Goal: Information Seeking & Learning: Check status

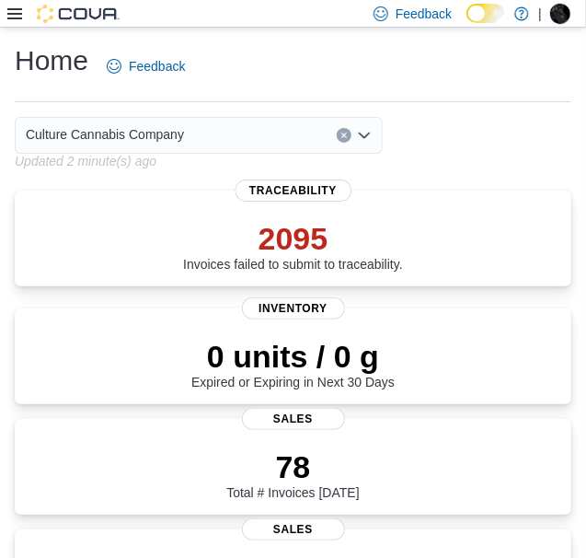
click at [6, 14] on div "Feedback Dark Mode Culture Cannabis Company | Matt Coley" at bounding box center [293, 14] width 586 height 28
click at [15, 14] on icon at bounding box center [14, 13] width 15 height 11
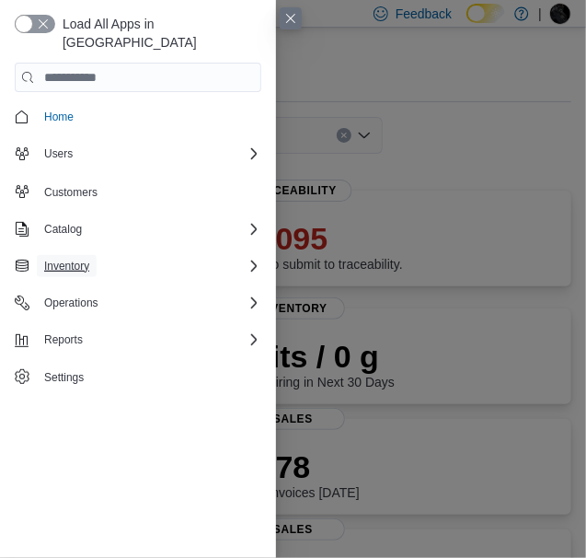
click at [76, 259] on span "Inventory" at bounding box center [66, 266] width 45 height 15
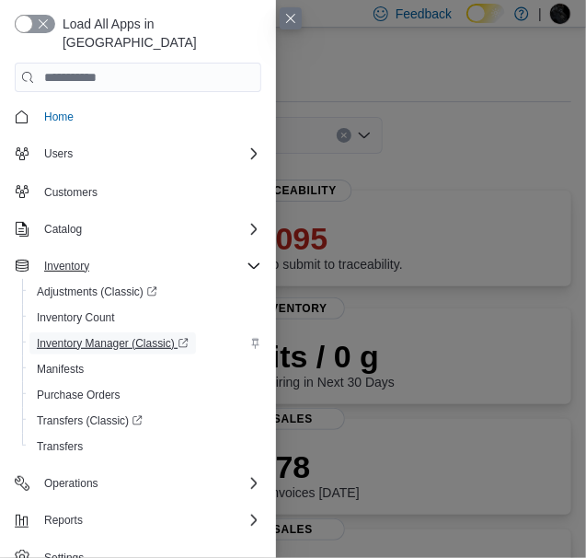
click at [121, 336] on span "Inventory Manager (Classic)" at bounding box center [113, 343] width 152 height 15
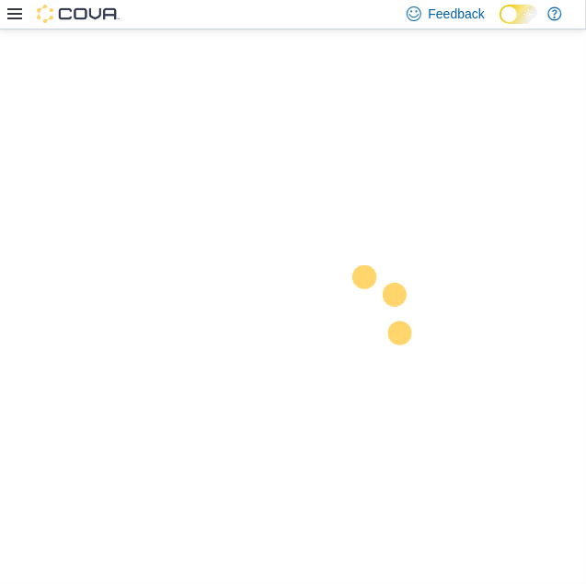
click at [386, 124] on div at bounding box center [293, 306] width 586 height 554
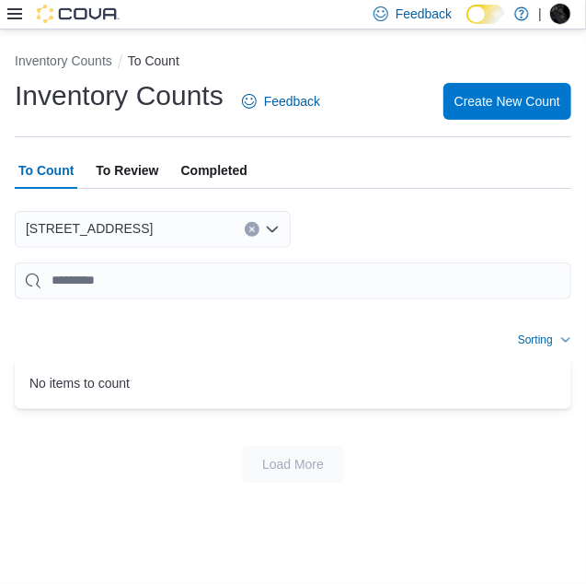
click at [12, 14] on icon at bounding box center [14, 13] width 15 height 11
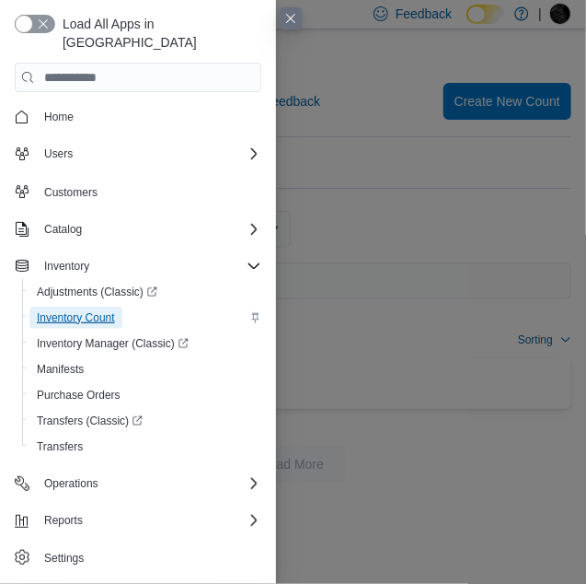
click at [67, 310] on span "Inventory Count" at bounding box center [76, 317] width 78 height 15
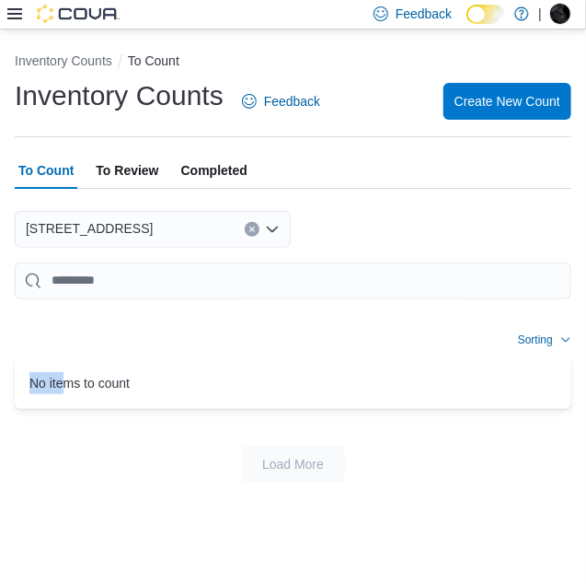
drag, startPoint x: 180, startPoint y: 256, endPoint x: -1, endPoint y: 393, distance: 226.7
click at [0, 393] on html "Feedback Dark Mode Culture Cannabis Company | Matt Coley Inventory Counts To Co…" at bounding box center [293, 292] width 586 height 584
click at [10, 12] on icon at bounding box center [14, 13] width 15 height 15
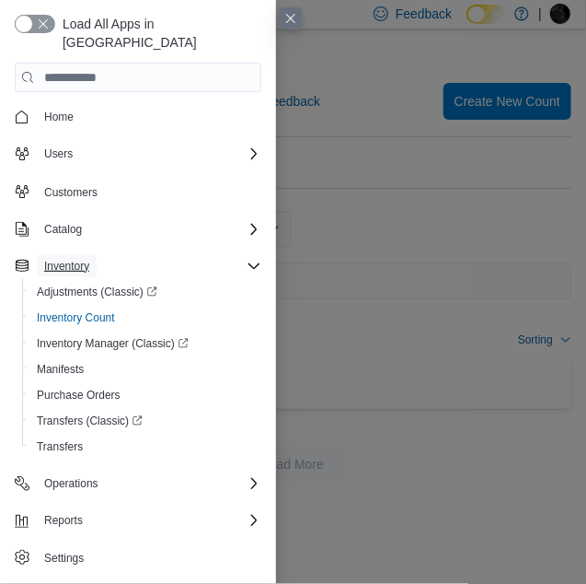
click at [84, 259] on span "Inventory" at bounding box center [66, 266] width 45 height 15
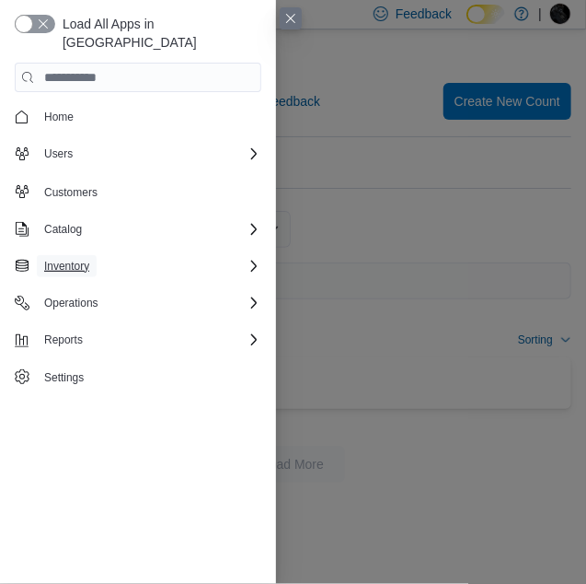
click at [84, 259] on span "Inventory" at bounding box center [66, 266] width 45 height 15
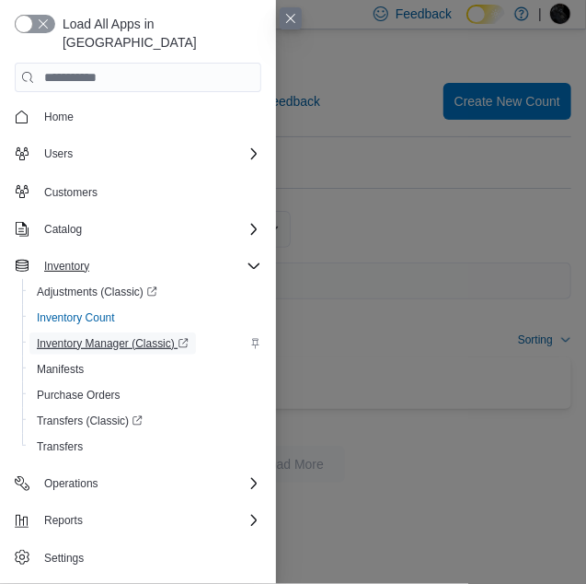
click at [88, 336] on span "Inventory Manager (Classic)" at bounding box center [113, 343] width 152 height 15
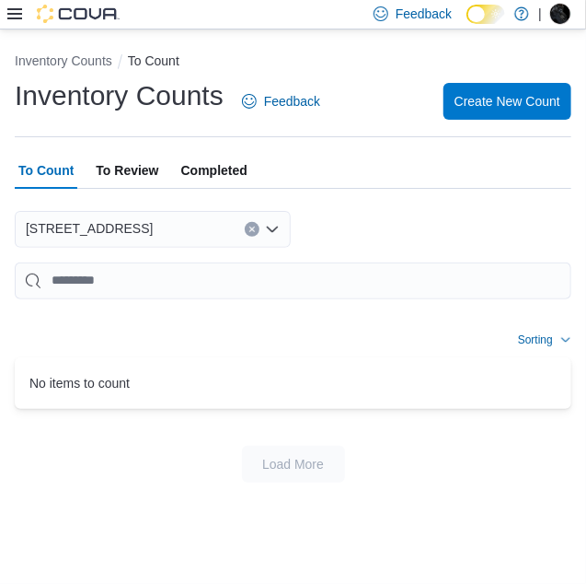
click at [10, 17] on icon at bounding box center [14, 13] width 15 height 15
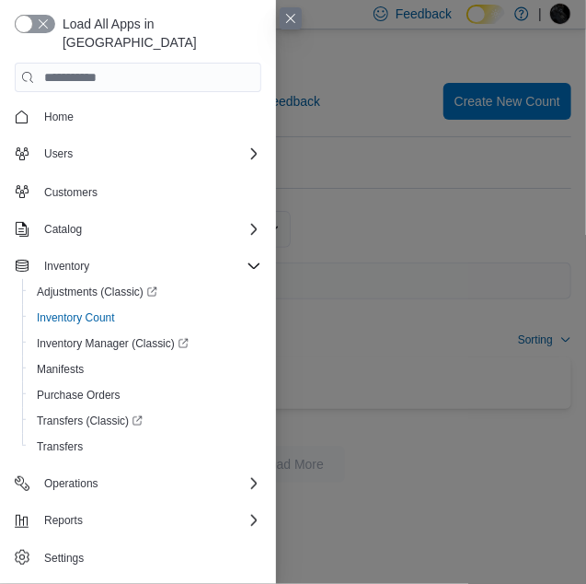
click at [295, 21] on button "Close this dialog" at bounding box center [291, 18] width 22 height 22
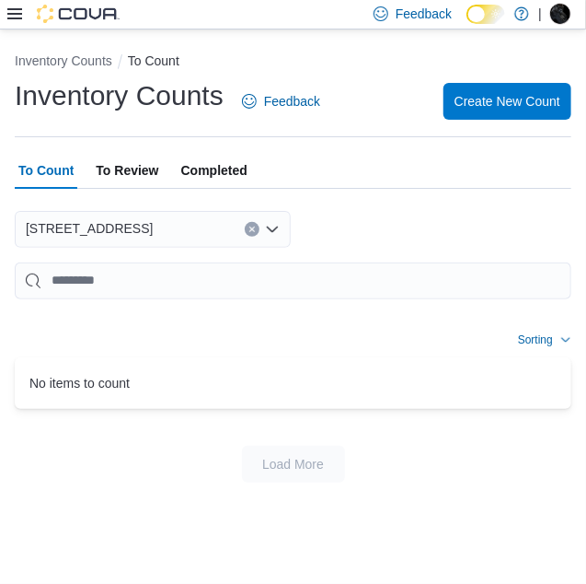
click at [16, 10] on icon at bounding box center [14, 13] width 15 height 11
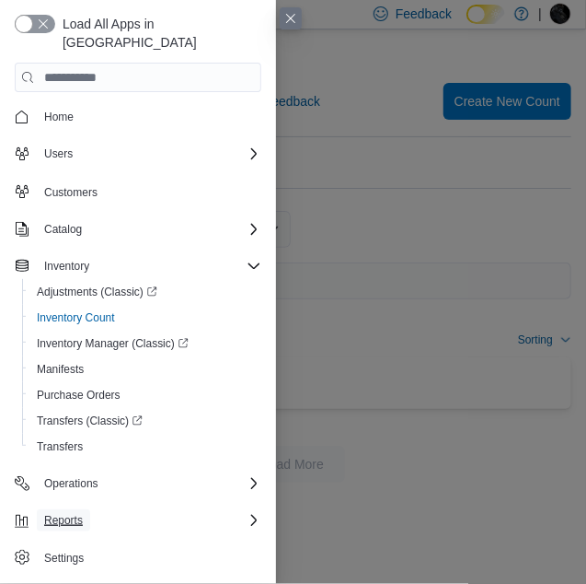
click at [69, 513] on span "Reports" at bounding box center [63, 520] width 39 height 15
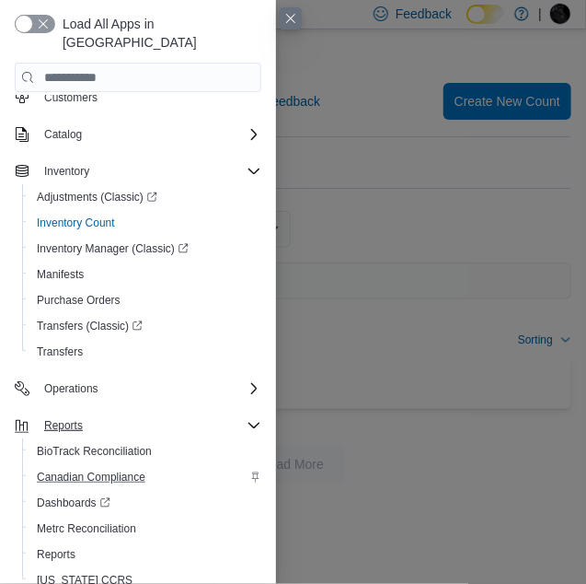
scroll to position [108, 0]
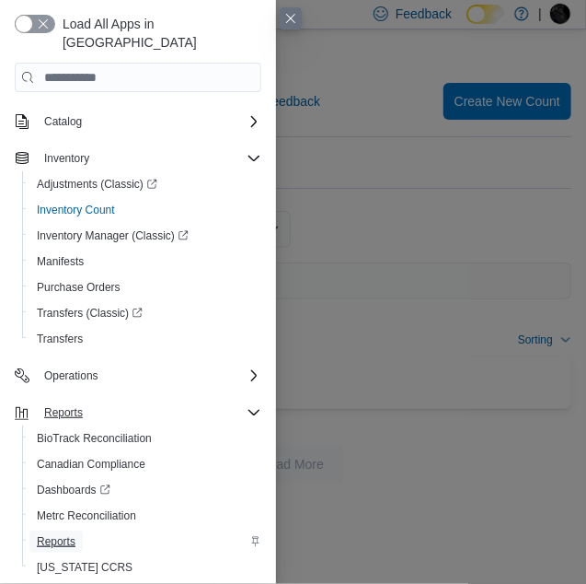
click at [72, 534] on span "Reports" at bounding box center [56, 541] width 39 height 15
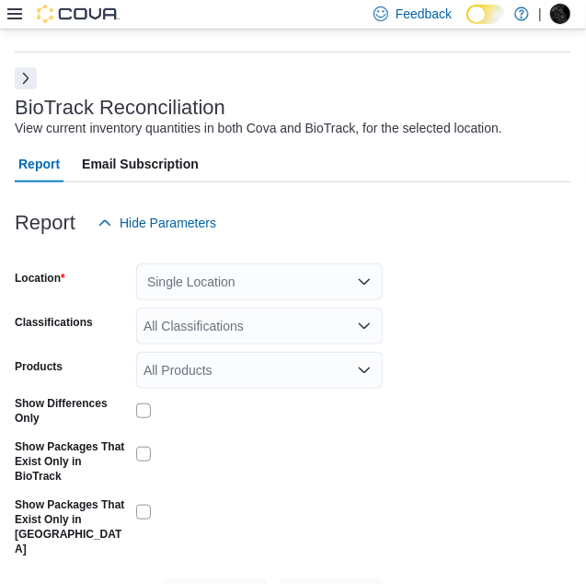
scroll to position [87, 0]
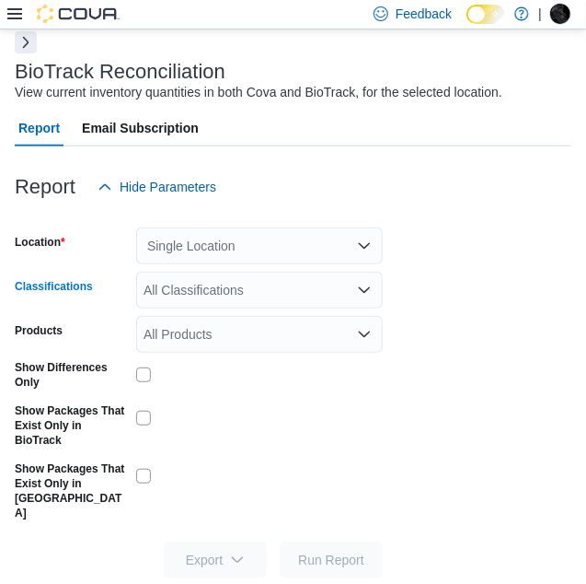
click at [366, 292] on icon "Open list of options" at bounding box center [364, 290] width 15 height 15
click at [470, 292] on form "Location Single Location Classifications All Classifications Products All Produ…" at bounding box center [293, 391] width 557 height 373
click at [364, 338] on icon "Open list of options" at bounding box center [364, 334] width 15 height 15
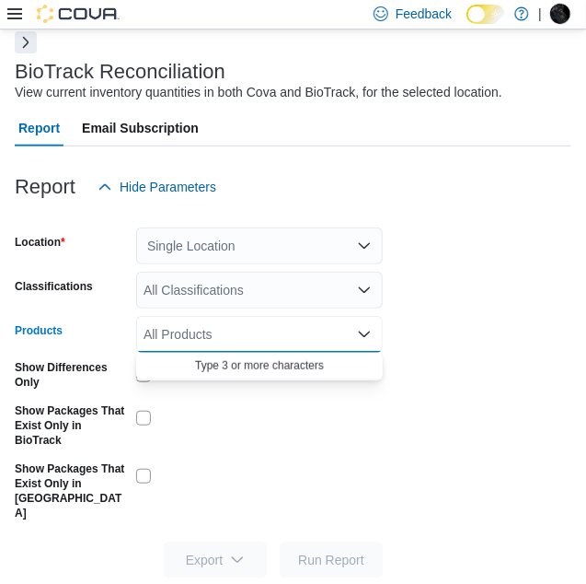
click at [466, 297] on form "Location Single Location Classifications All Classifications Products All Produ…" at bounding box center [293, 391] width 557 height 373
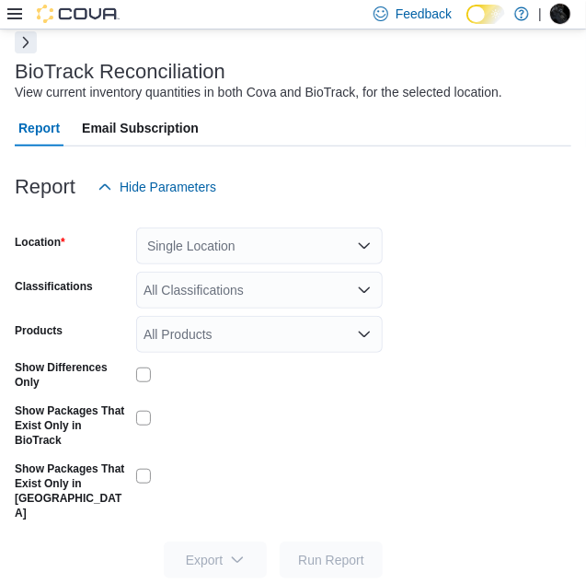
click at [362, 290] on icon "Open list of options" at bounding box center [364, 289] width 11 height 6
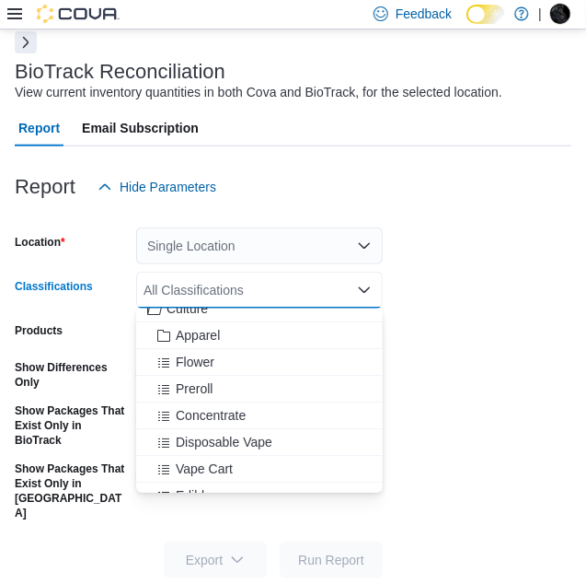
scroll to position [0, 0]
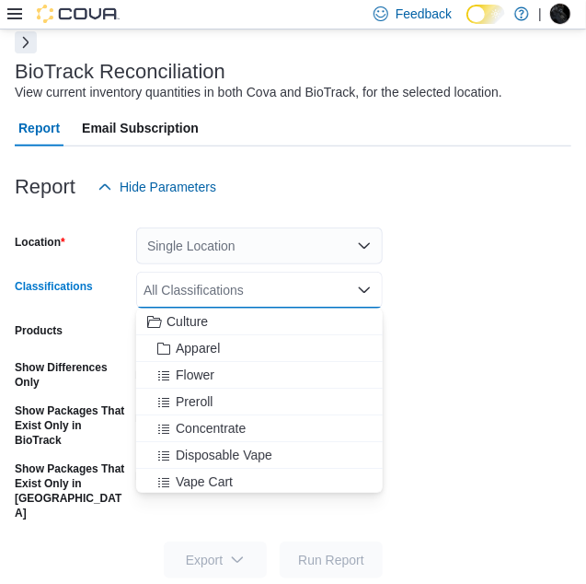
click at [509, 267] on form "Location Single Location Classifications All Classifications Combo box. Selecte…" at bounding box center [293, 391] width 557 height 373
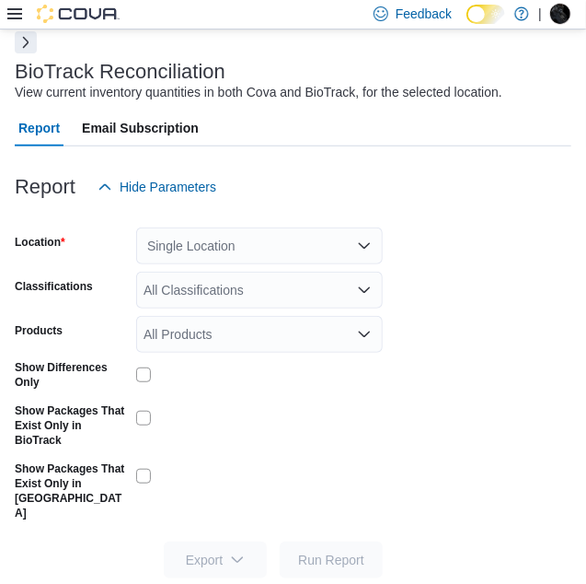
click at [15, 17] on icon at bounding box center [14, 13] width 15 height 15
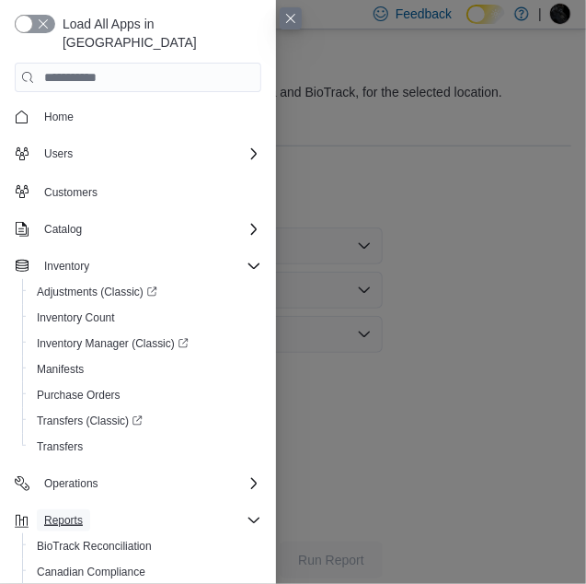
click at [38, 509] on button "Reports" at bounding box center [63, 520] width 53 height 22
click at [79, 513] on span "Reports" at bounding box center [63, 520] width 39 height 15
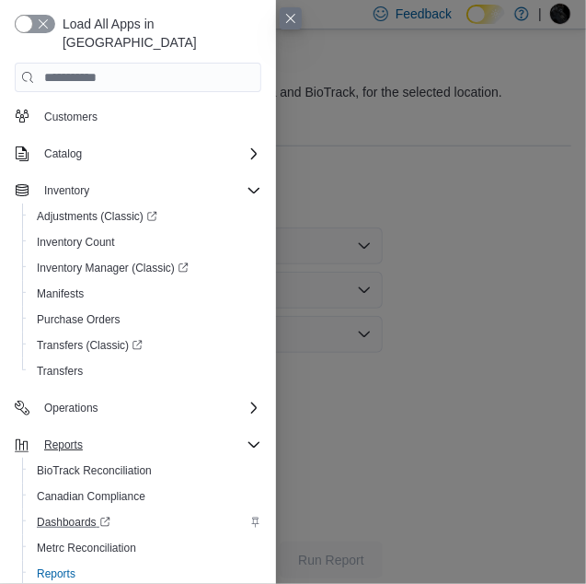
scroll to position [108, 0]
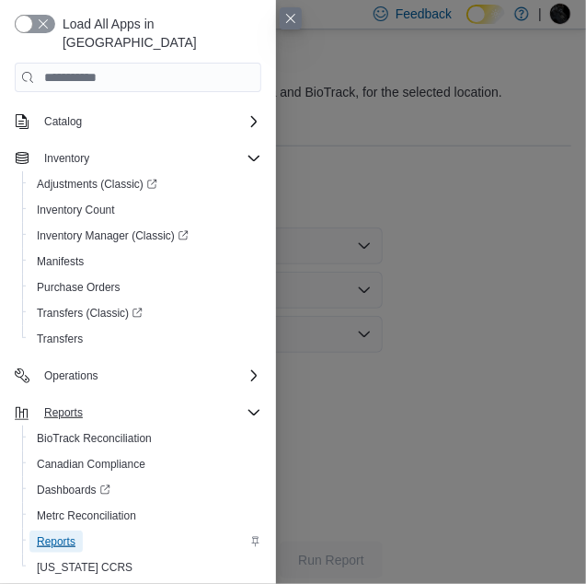
click at [56, 534] on span "Reports" at bounding box center [56, 541] width 39 height 15
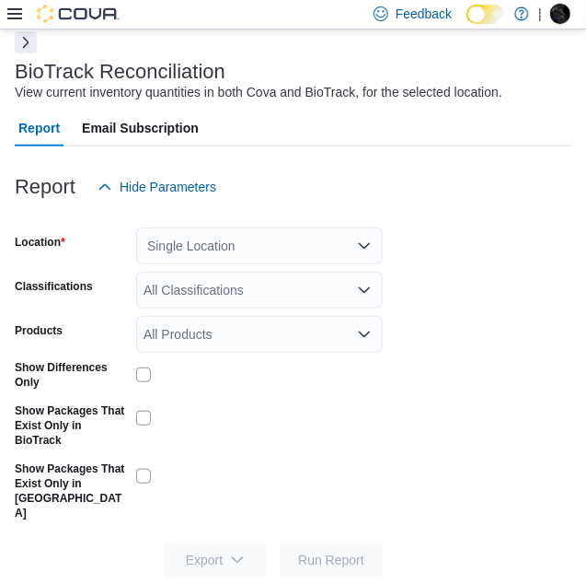
click at [9, 15] on icon at bounding box center [14, 13] width 15 height 11
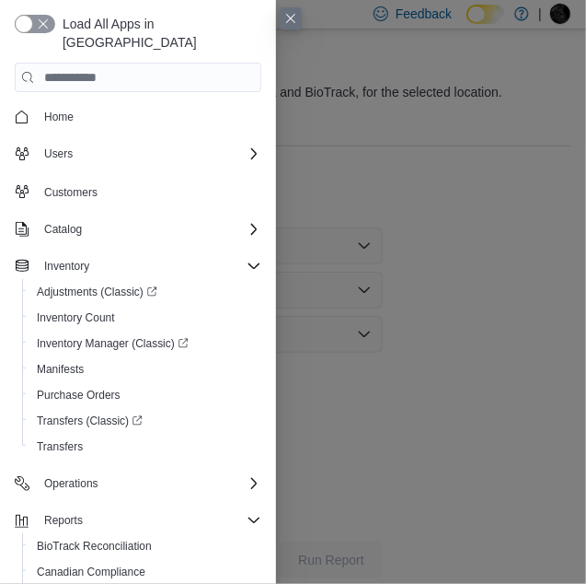
click at [286, 17] on button "Close this dialog" at bounding box center [291, 18] width 22 height 22
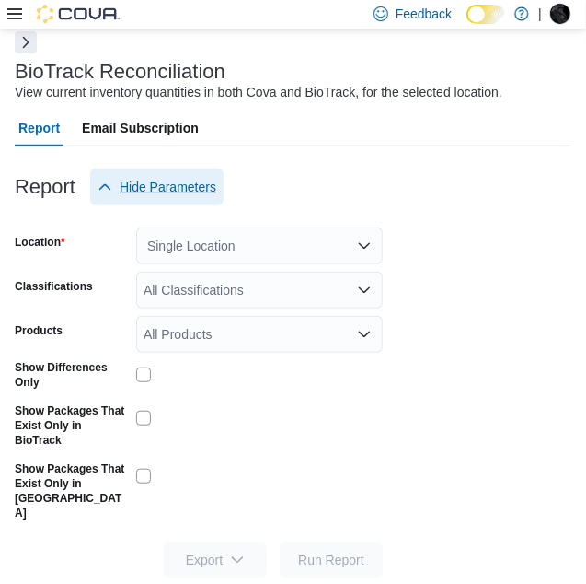
click at [109, 185] on icon "button" at bounding box center [105, 187] width 15 height 15
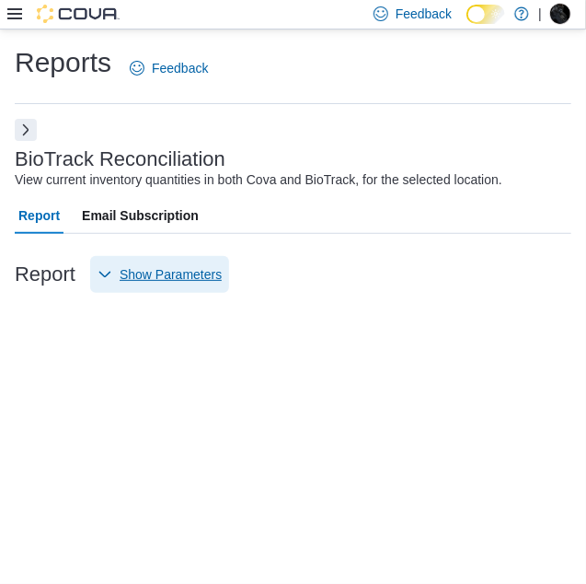
scroll to position [0, 0]
click at [24, 125] on button "Next" at bounding box center [26, 129] width 22 height 22
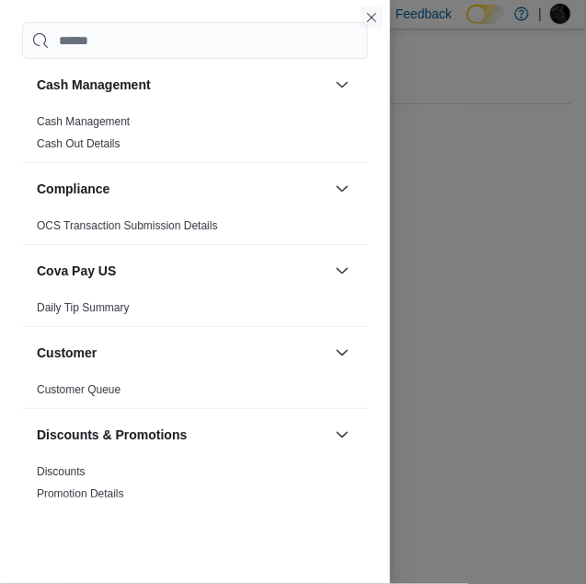
click at [372, 14] on button "Close this dialog" at bounding box center [372, 17] width 22 height 22
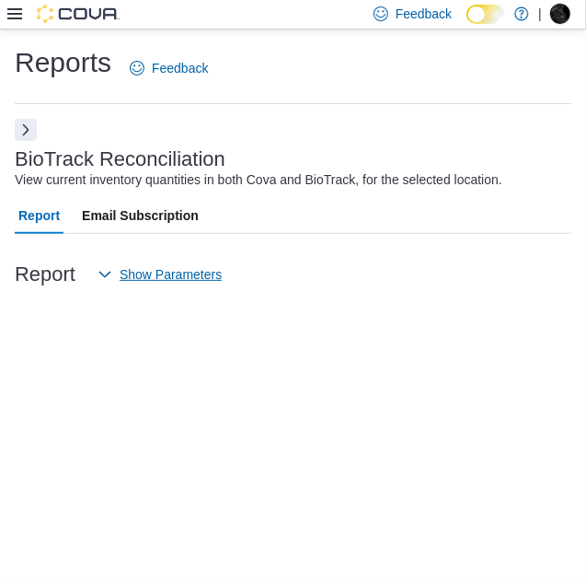
click at [19, 19] on icon at bounding box center [14, 13] width 15 height 11
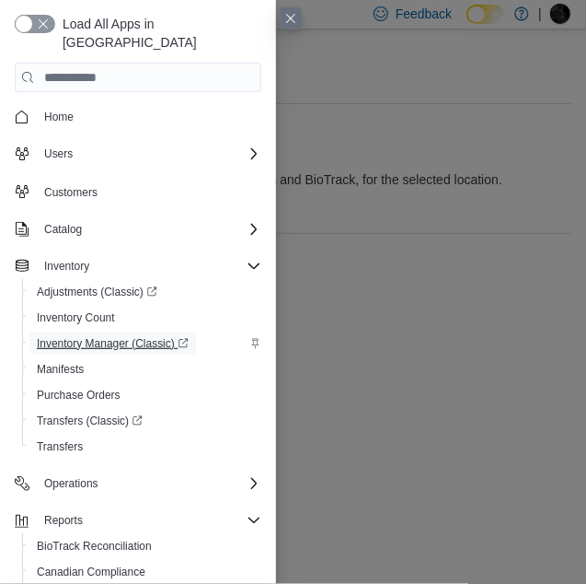
click at [78, 336] on span "Inventory Manager (Classic)" at bounding box center [113, 343] width 152 height 15
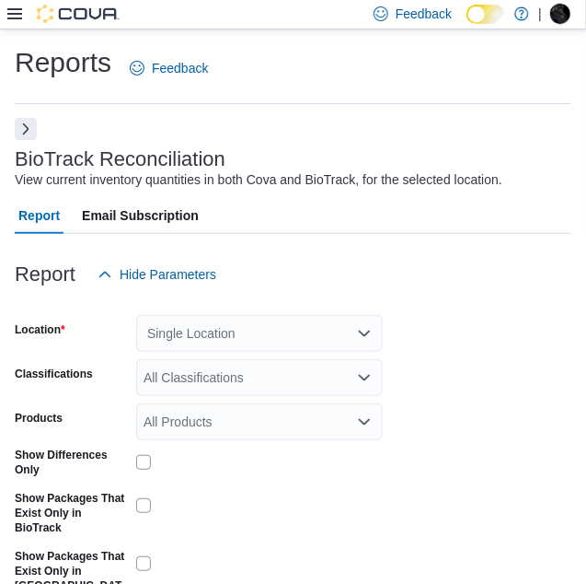
click at [19, 122] on button "Next" at bounding box center [26, 129] width 22 height 22
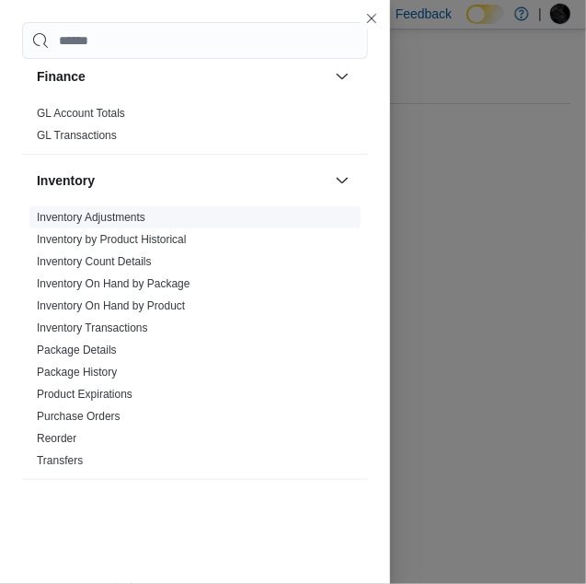
scroll to position [508, 0]
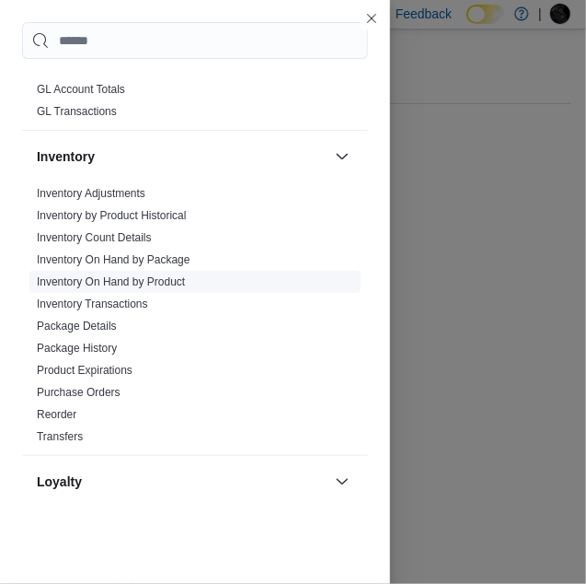
click at [143, 281] on link "Inventory On Hand by Product" at bounding box center [111, 281] width 148 height 13
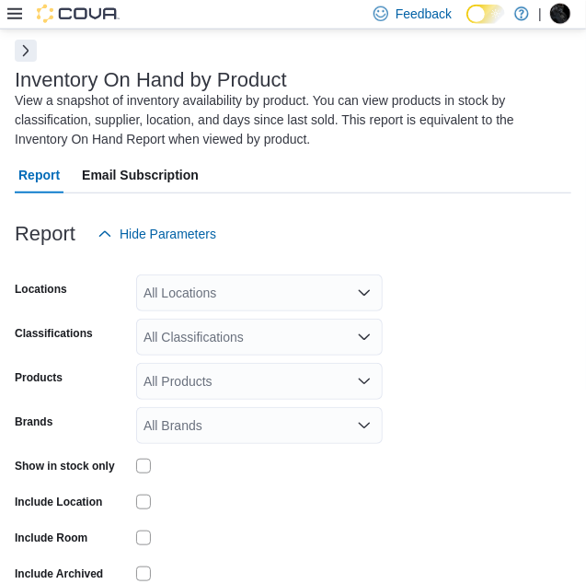
scroll to position [81, 0]
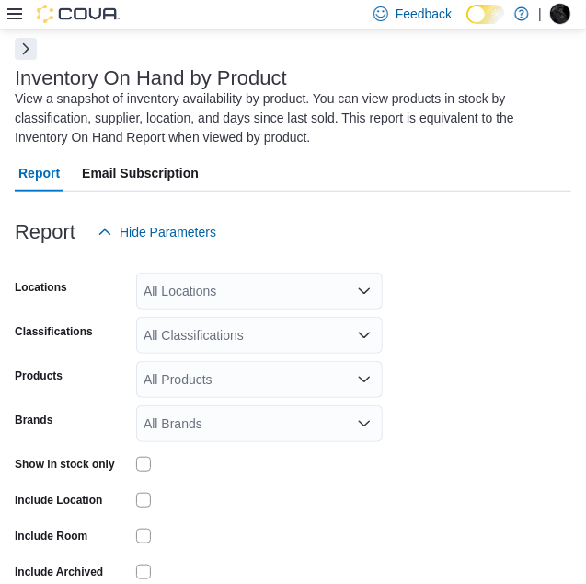
click at [366, 423] on icon "Open list of options" at bounding box center [364, 423] width 15 height 15
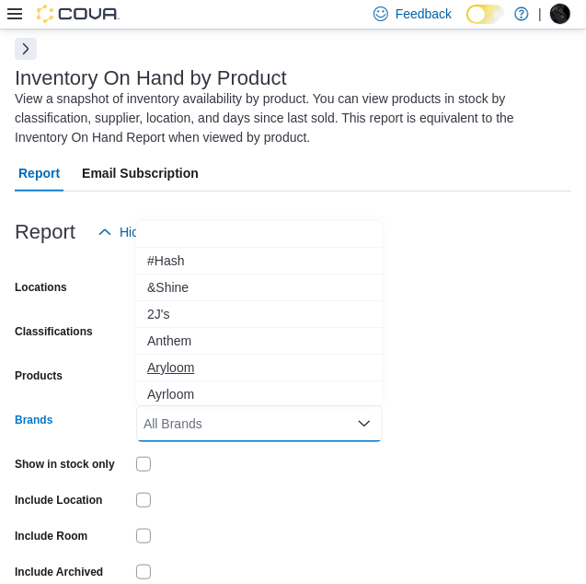
click at [178, 370] on span "Aryloom" at bounding box center [259, 367] width 225 height 18
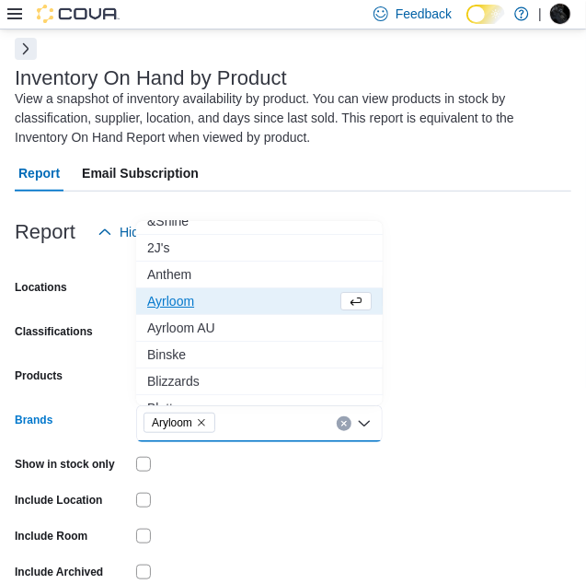
scroll to position [85, 0]
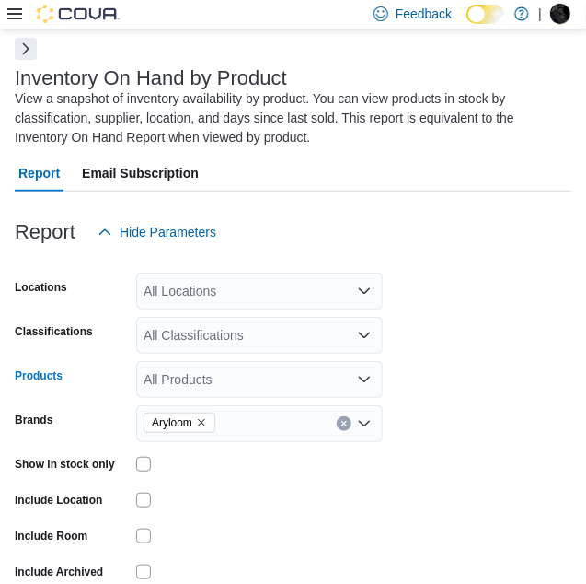
click at [365, 377] on icon "Open list of options" at bounding box center [364, 379] width 15 height 15
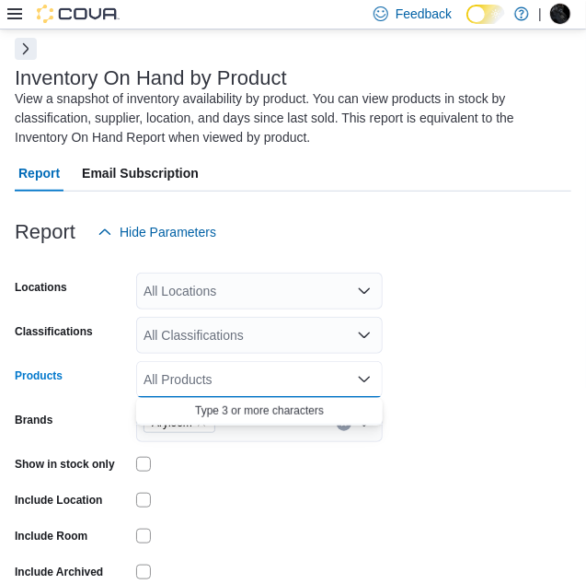
click at [493, 362] on form "Locations All Locations Classifications All Classifications Products All Produc…" at bounding box center [293, 443] width 557 height 387
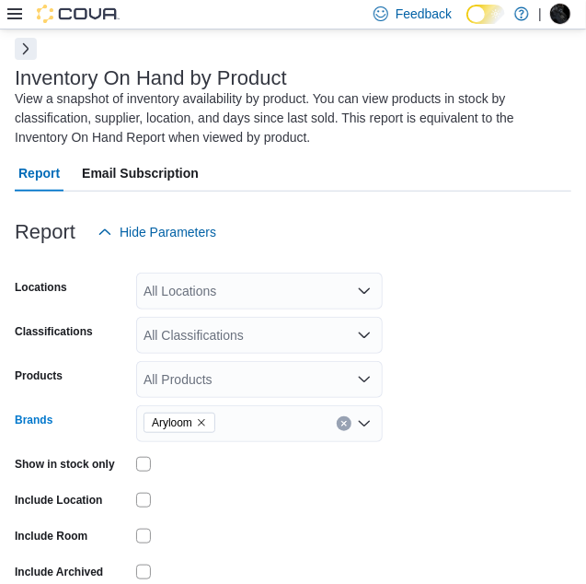
click at [364, 426] on icon "Open list of options" at bounding box center [364, 423] width 15 height 15
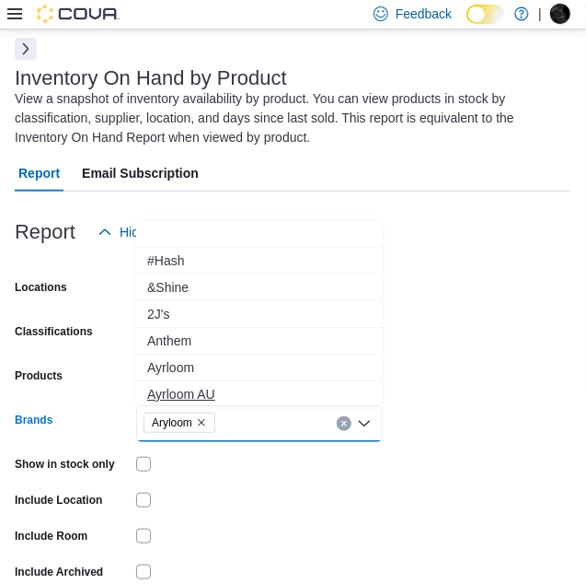
click at [213, 391] on span "Ayrloom AU" at bounding box center [259, 394] width 225 height 18
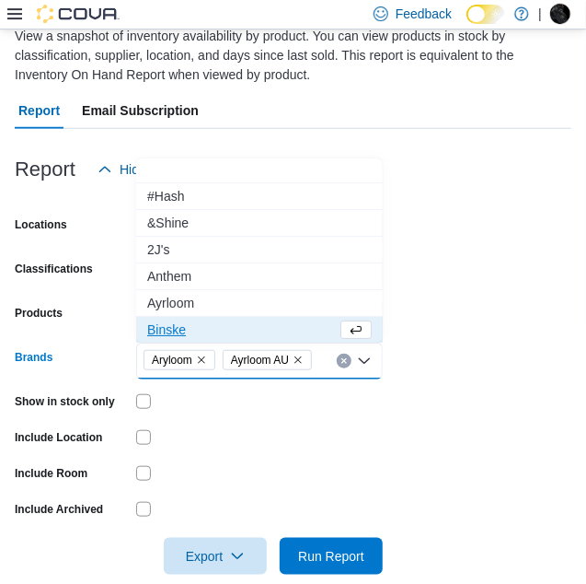
scroll to position [171, 0]
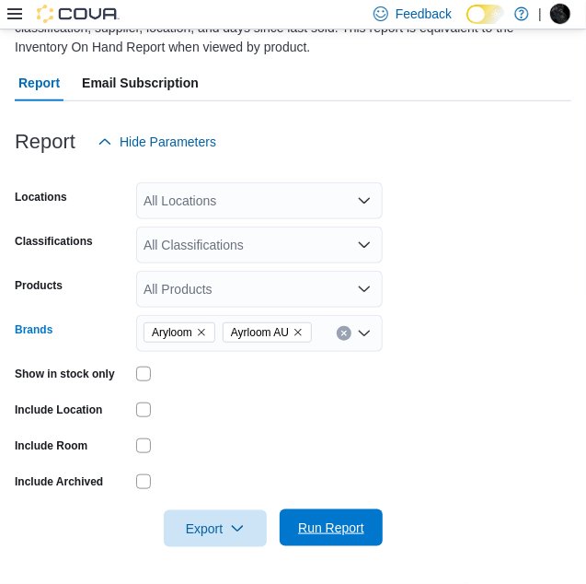
click at [340, 532] on span "Run Report" at bounding box center [331, 527] width 66 height 18
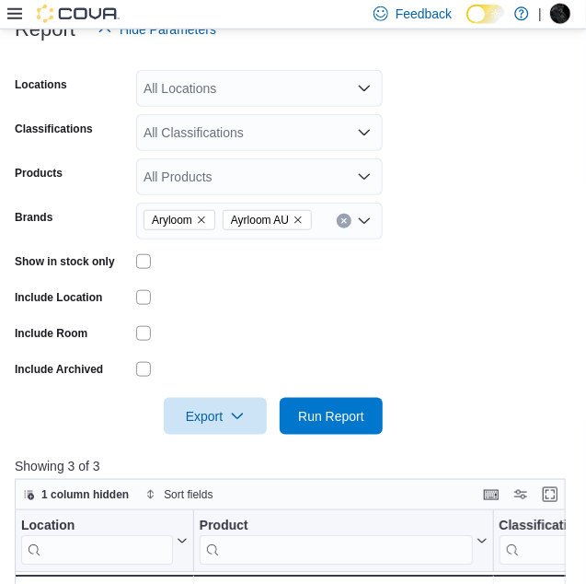
scroll to position [276, 0]
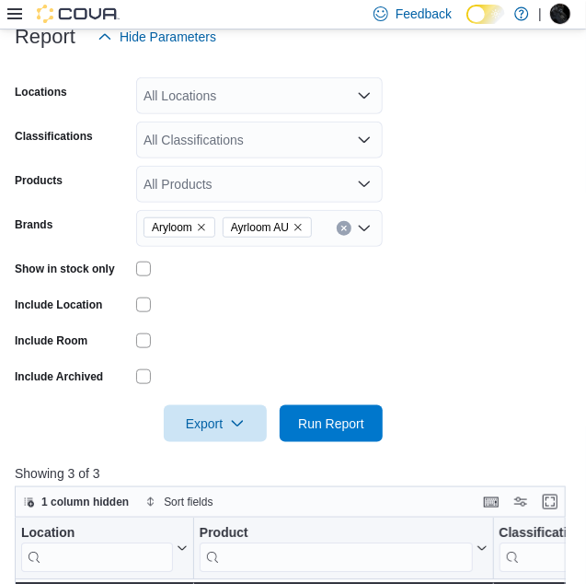
click at [301, 224] on icon "Remove Ayrloom AU from selection in this group" at bounding box center [298, 227] width 11 height 11
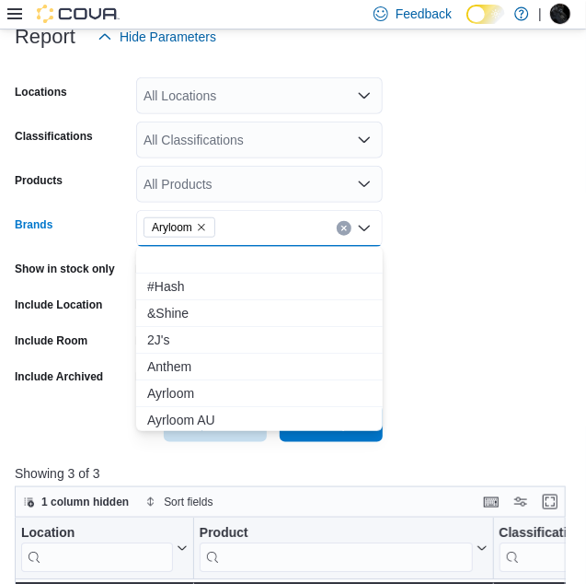
click at [491, 302] on form "Locations All Locations Classifications All Classifications Products All Produc…" at bounding box center [293, 248] width 557 height 387
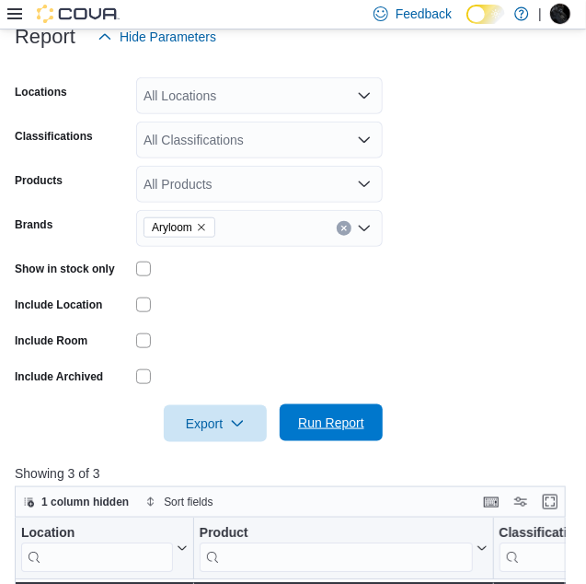
click at [327, 407] on span "Run Report" at bounding box center [331, 422] width 81 height 37
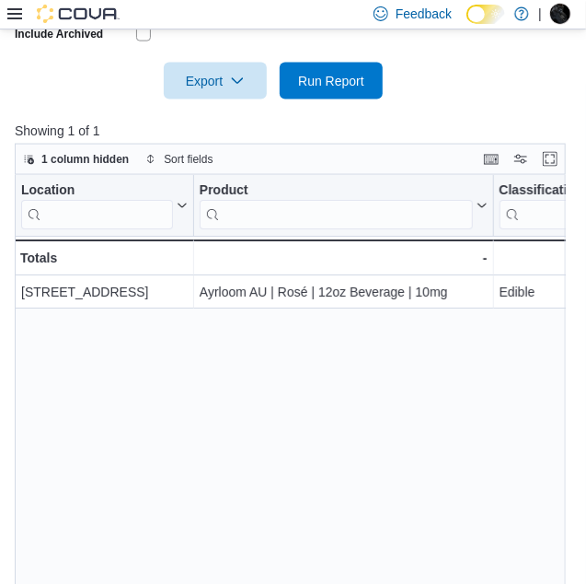
scroll to position [372, 0]
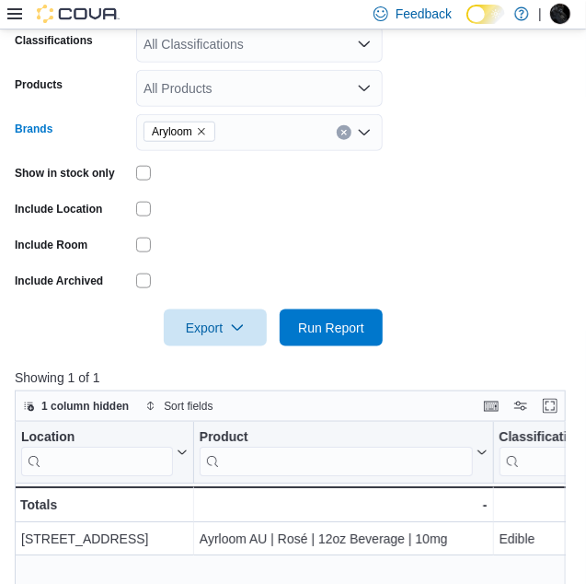
click at [347, 129] on icon "Clear input" at bounding box center [344, 132] width 7 height 7
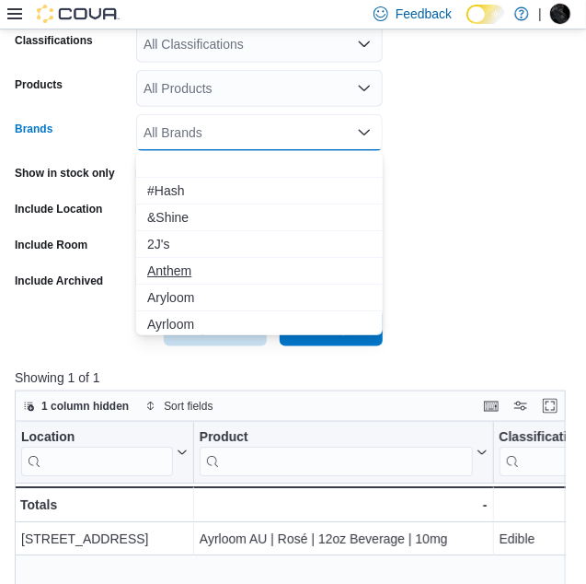
scroll to position [85, 0]
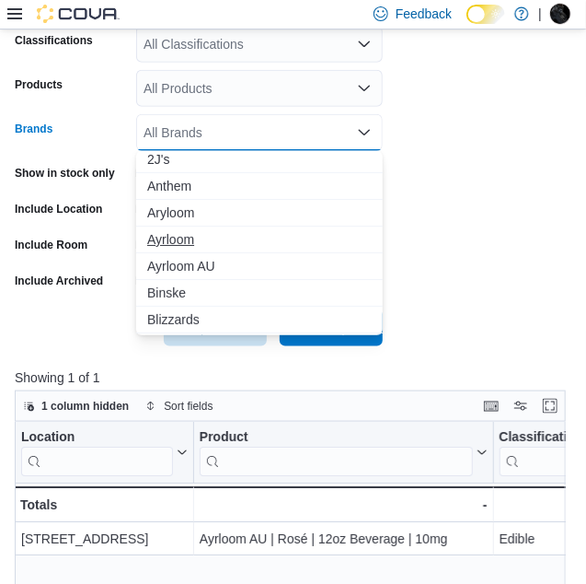
click at [174, 242] on span "Ayrloom" at bounding box center [259, 239] width 225 height 18
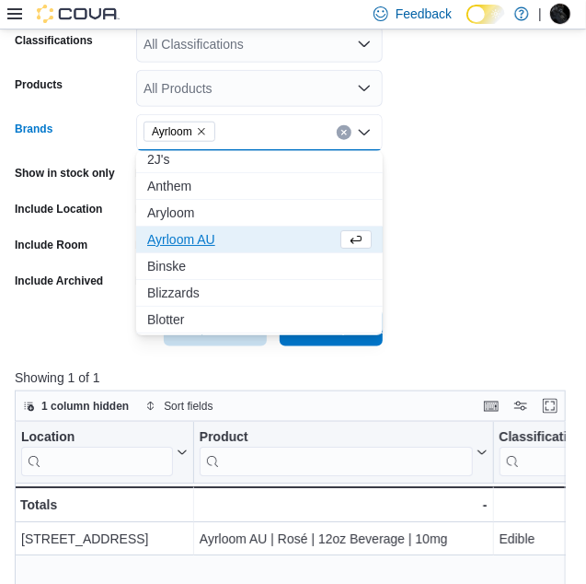
click at [474, 290] on form "Locations All Locations Classifications All Classifications Products All Produc…" at bounding box center [293, 152] width 557 height 387
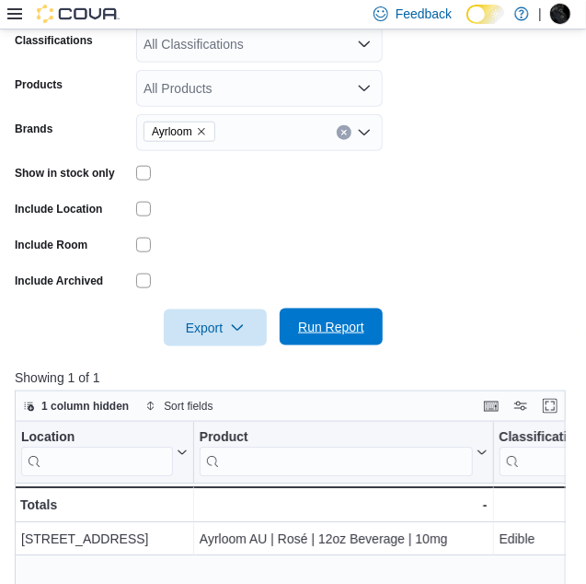
click at [328, 325] on span "Run Report" at bounding box center [331, 327] width 66 height 18
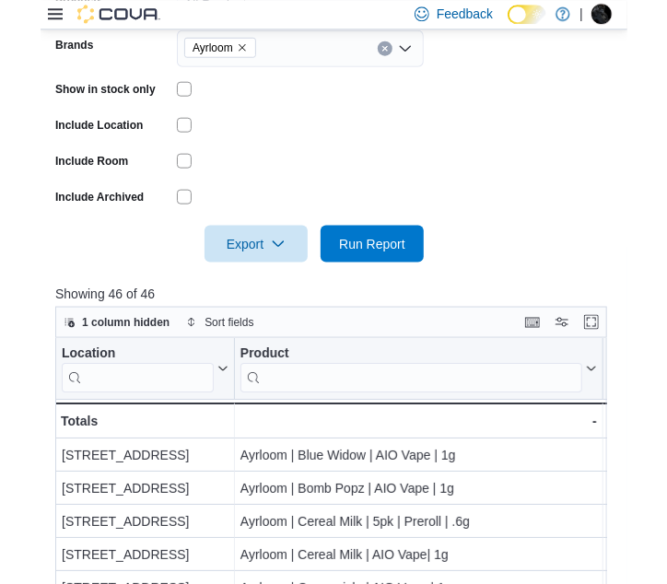
scroll to position [563, 0]
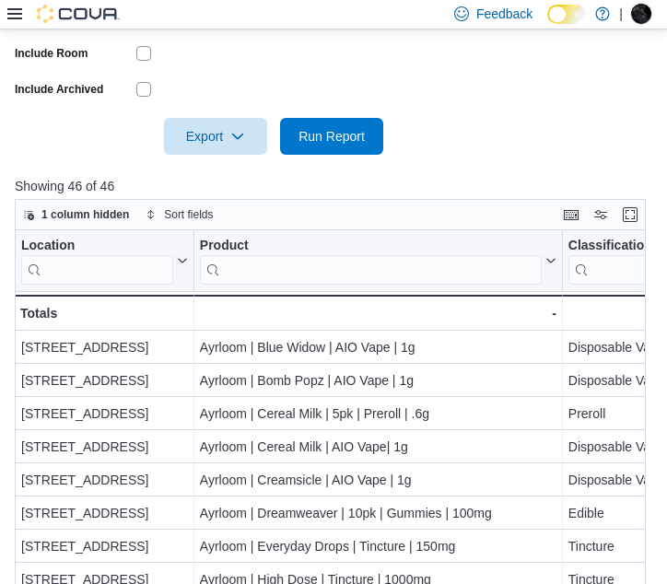
click at [444, 181] on p "Showing 46 of 46" at bounding box center [333, 186] width 637 height 18
click at [364, 163] on div at bounding box center [333, 166] width 637 height 22
drag, startPoint x: 194, startPoint y: 245, endPoint x: -1, endPoint y: 250, distance: 195.2
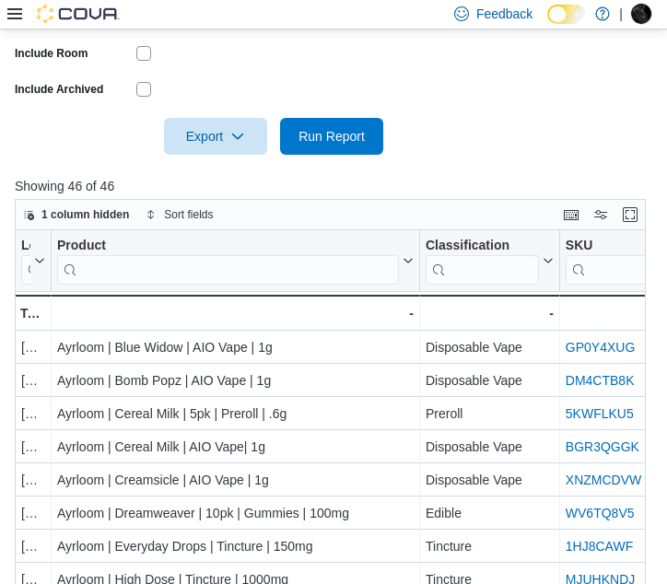
drag, startPoint x: 51, startPoint y: 239, endPoint x: 31, endPoint y: 237, distance: 19.5
click at [31, 237] on div "Location Click to view column header actions" at bounding box center [33, 261] width 37 height 62
drag, startPoint x: 418, startPoint y: 241, endPoint x: 318, endPoint y: 270, distance: 104.3
click at [318, 270] on div at bounding box center [318, 260] width 15 height 61
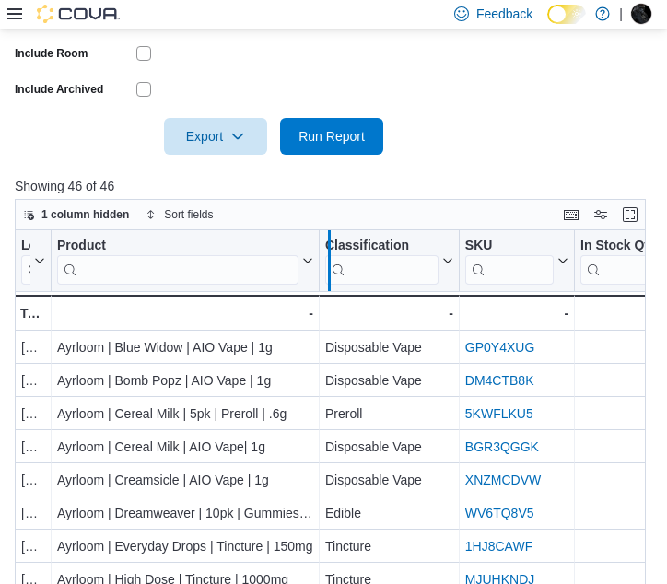
drag, startPoint x: 325, startPoint y: 263, endPoint x: 346, endPoint y: 268, distance: 21.7
click at [336, 268] on div at bounding box center [328, 260] width 15 height 61
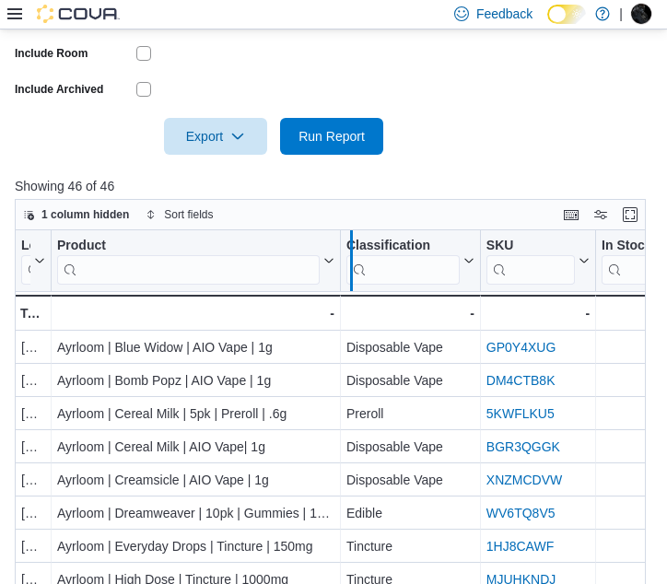
drag, startPoint x: 346, startPoint y: 268, endPoint x: 357, endPoint y: 273, distance: 12.0
click at [357, 273] on div at bounding box center [350, 260] width 15 height 61
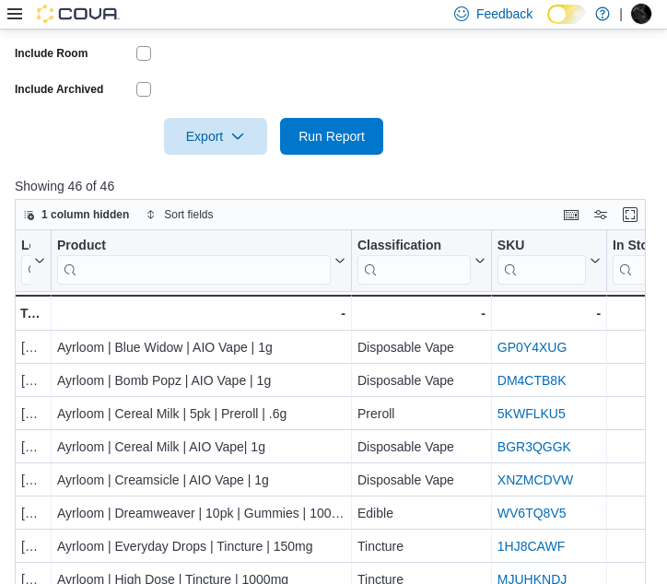
drag, startPoint x: 357, startPoint y: 273, endPoint x: 369, endPoint y: 275, distance: 12.3
click at [369, 275] on div at bounding box center [362, 260] width 15 height 61
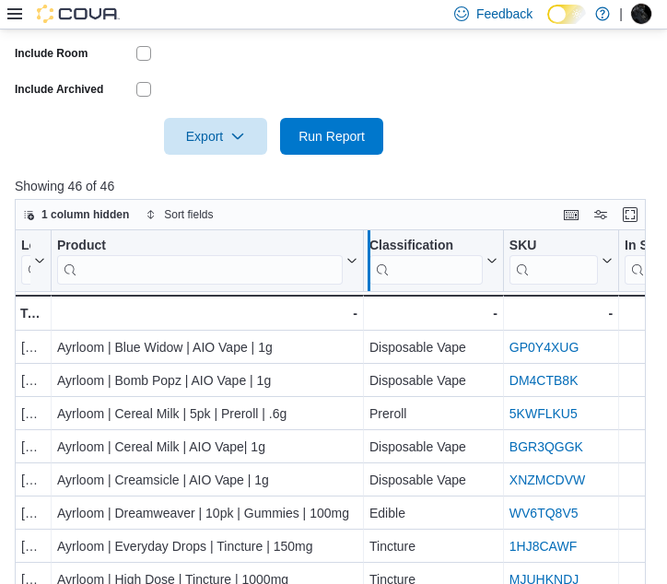
click at [372, 279] on div at bounding box center [368, 260] width 15 height 61
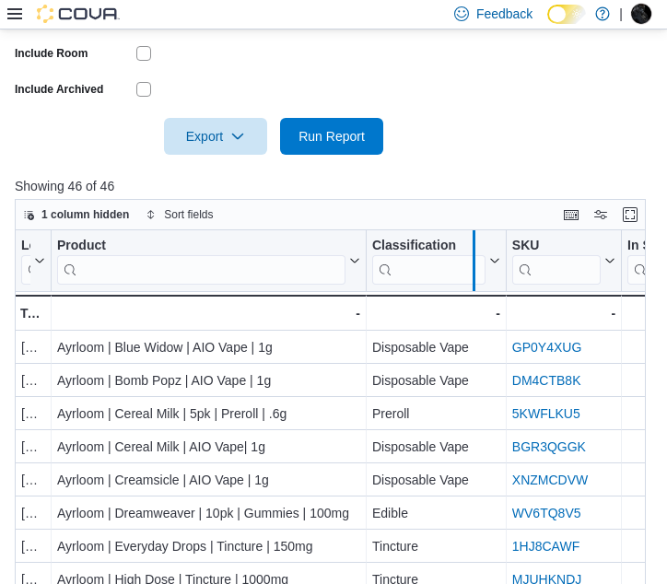
drag, startPoint x: 509, startPoint y: 246, endPoint x: 477, endPoint y: 246, distance: 32.2
click at [477, 246] on div at bounding box center [473, 260] width 15 height 61
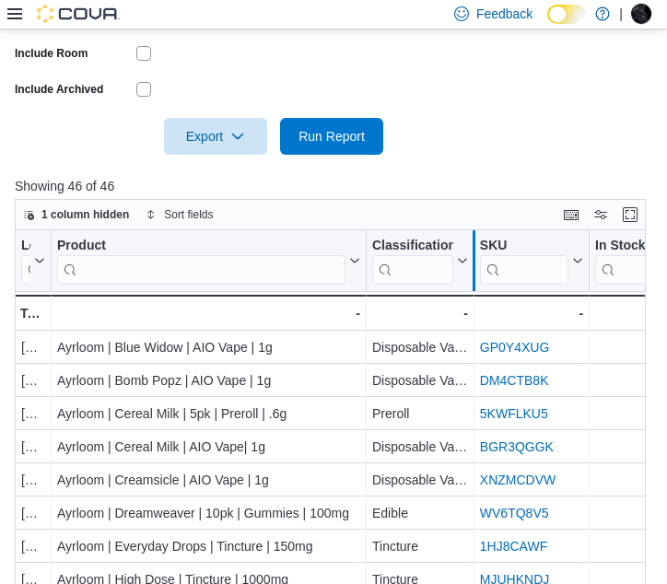
drag, startPoint x: 591, startPoint y: 233, endPoint x: 475, endPoint y: 250, distance: 117.3
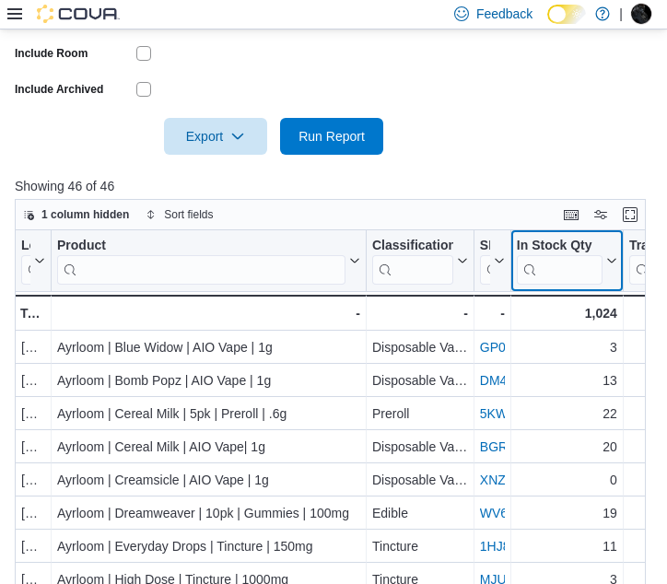
drag, startPoint x: 583, startPoint y: 233, endPoint x: 496, endPoint y: 241, distance: 86.9
drag, startPoint x: 572, startPoint y: 235, endPoint x: 513, endPoint y: 239, distance: 59.1
drag, startPoint x: 610, startPoint y: 264, endPoint x: 494, endPoint y: 264, distance: 116.0
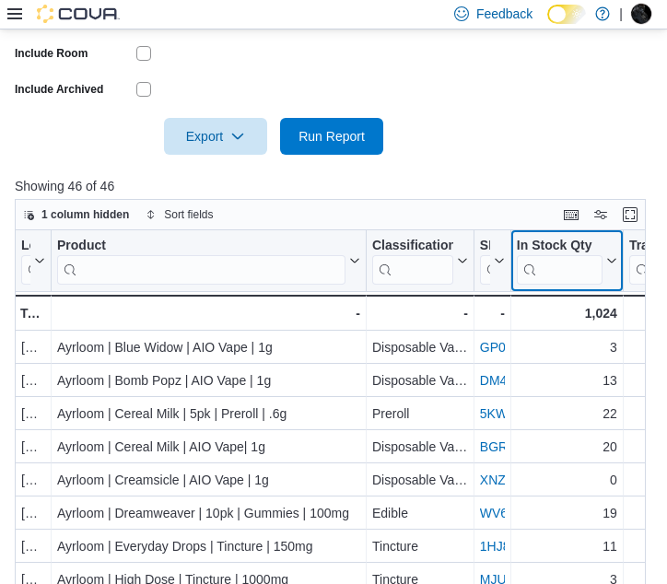
drag, startPoint x: 624, startPoint y: 241, endPoint x: 549, endPoint y: 261, distance: 77.9
click at [549, 261] on div at bounding box center [547, 260] width 15 height 61
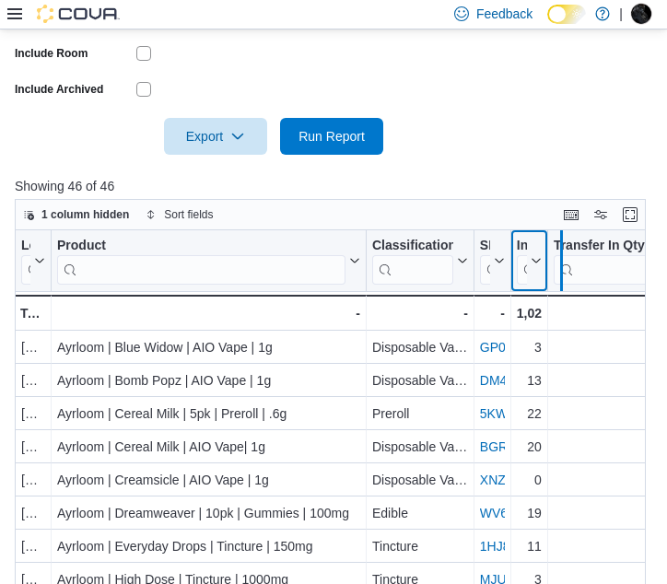
drag, startPoint x: 549, startPoint y: 261, endPoint x: 563, endPoint y: 261, distance: 13.8
click at [563, 261] on div at bounding box center [560, 260] width 15 height 61
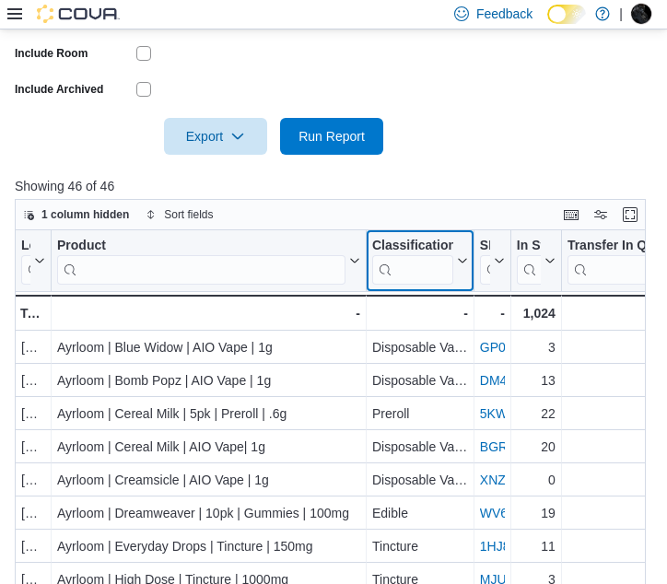
click at [461, 255] on icon at bounding box center [460, 260] width 15 height 11
click at [458, 155] on div at bounding box center [333, 166] width 637 height 22
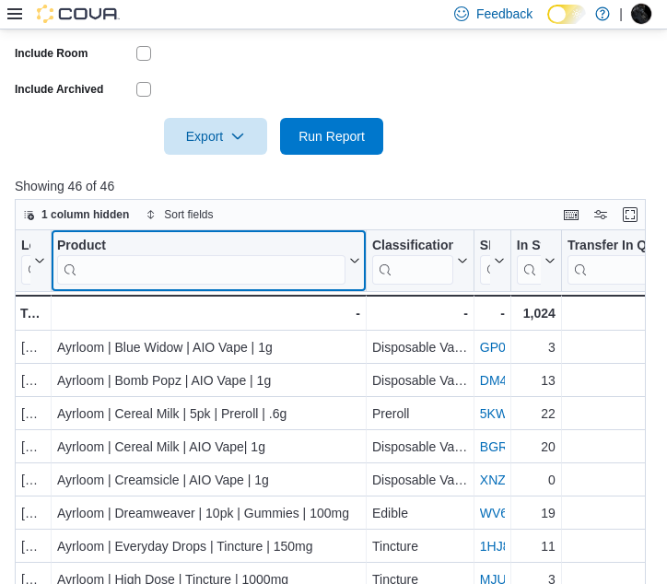
click at [356, 261] on icon at bounding box center [352, 260] width 15 height 11
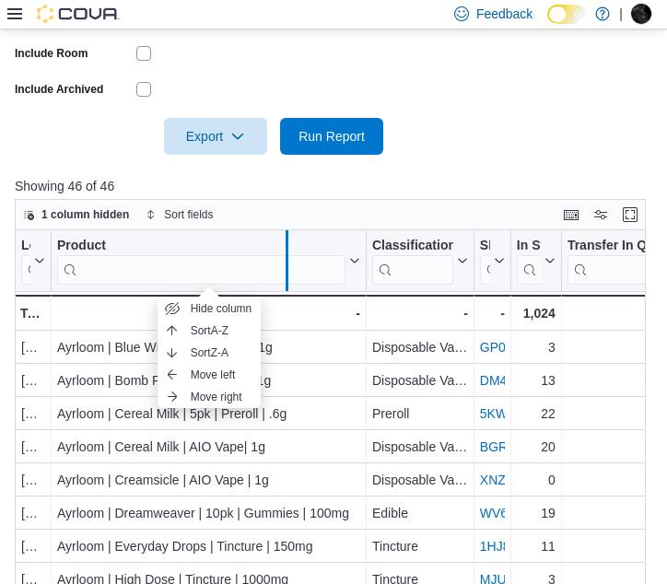
drag, startPoint x: 45, startPoint y: 244, endPoint x: 284, endPoint y: 265, distance: 240.3
click at [284, 265] on div at bounding box center [286, 260] width 15 height 61
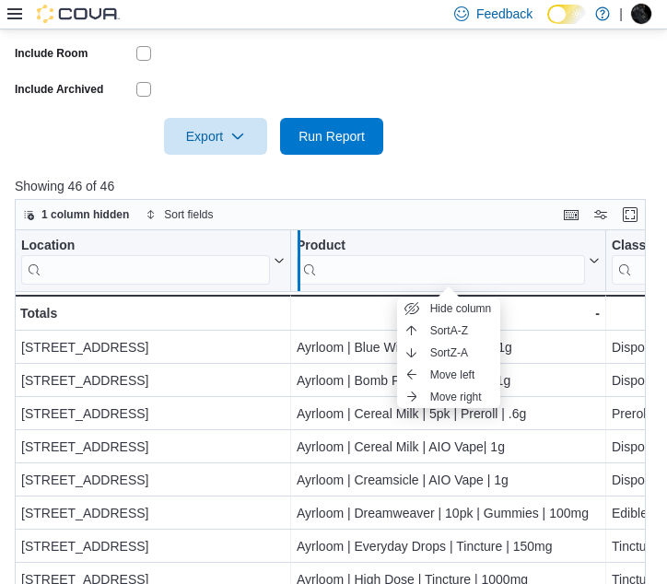
drag, startPoint x: 288, startPoint y: 244, endPoint x: 303, endPoint y: 245, distance: 14.8
click at [303, 245] on div at bounding box center [298, 260] width 15 height 61
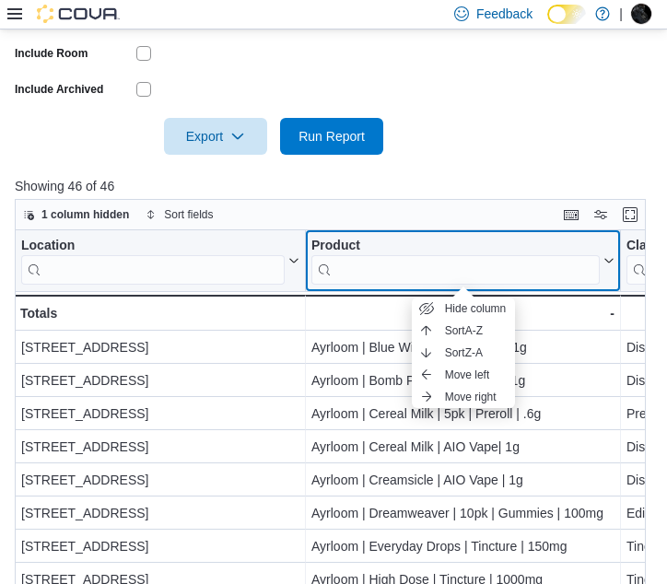
click at [586, 260] on icon at bounding box center [606, 260] width 15 height 11
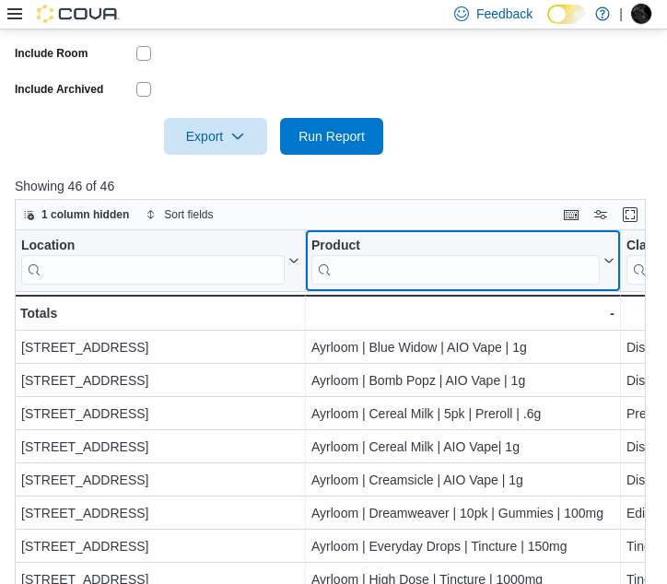
click at [586, 259] on icon at bounding box center [606, 260] width 15 height 11
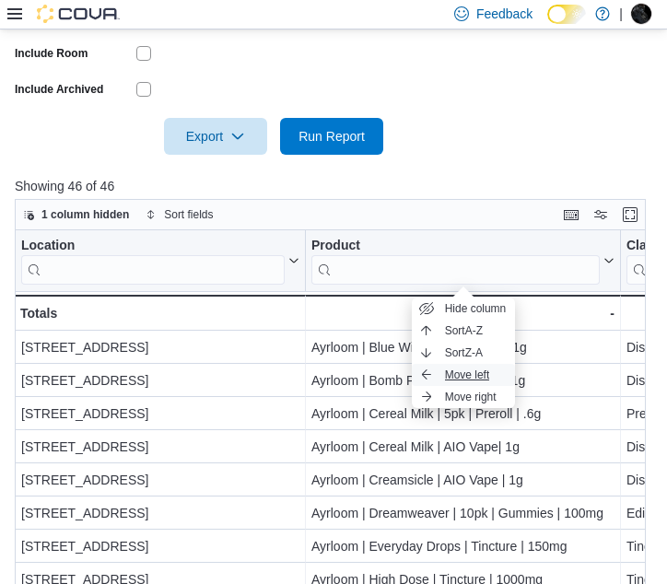
click at [461, 376] on span "Move left" at bounding box center [467, 374] width 45 height 15
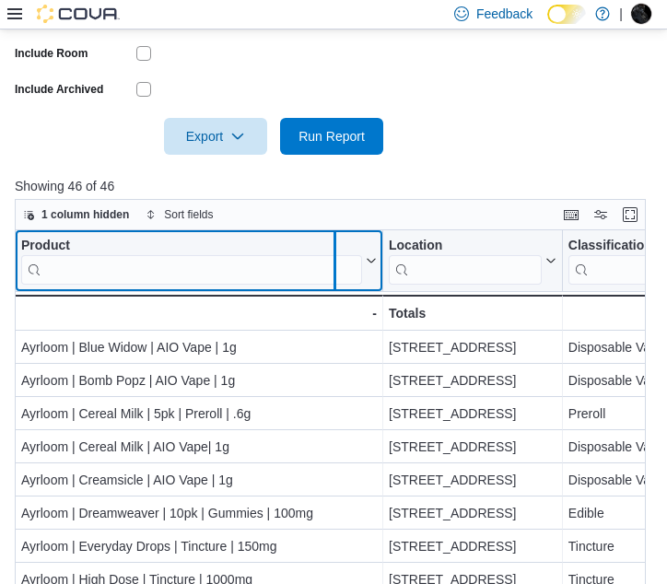
drag, startPoint x: 382, startPoint y: 250, endPoint x: 334, endPoint y: 265, distance: 50.4
click at [334, 265] on div at bounding box center [334, 260] width 15 height 61
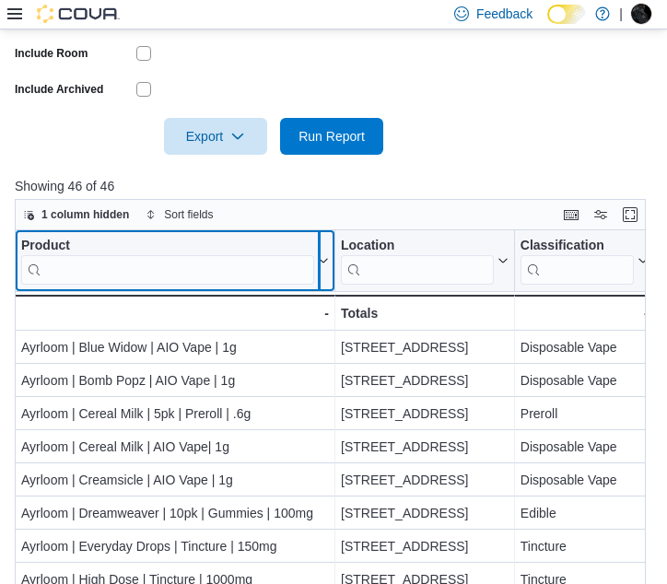
drag, startPoint x: 334, startPoint y: 265, endPoint x: 319, endPoint y: 267, distance: 15.8
click at [319, 267] on div at bounding box center [318, 260] width 15 height 61
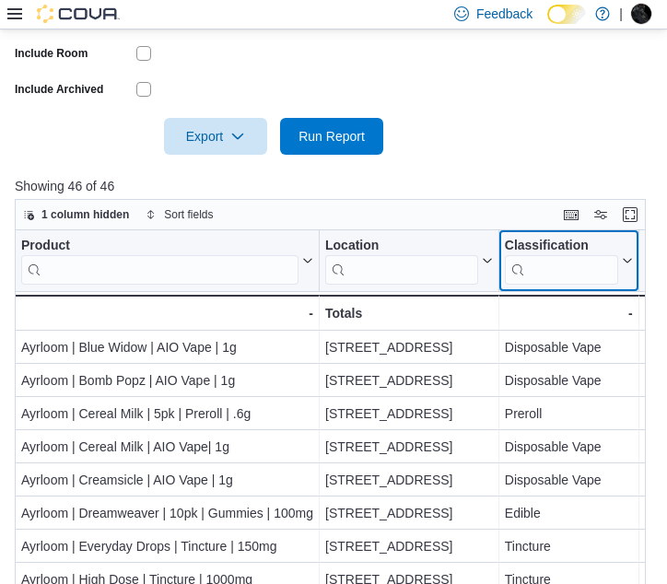
click at [586, 236] on div "Classification Click to view column header actions" at bounding box center [569, 261] width 140 height 62
click at [586, 262] on div at bounding box center [638, 260] width 15 height 61
click at [586, 262] on icon at bounding box center [625, 260] width 15 height 11
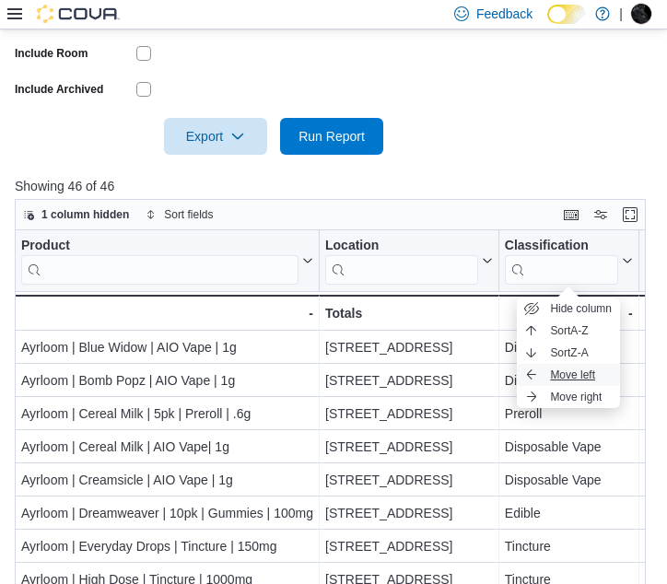
click at [553, 369] on span "Move left" at bounding box center [572, 374] width 45 height 15
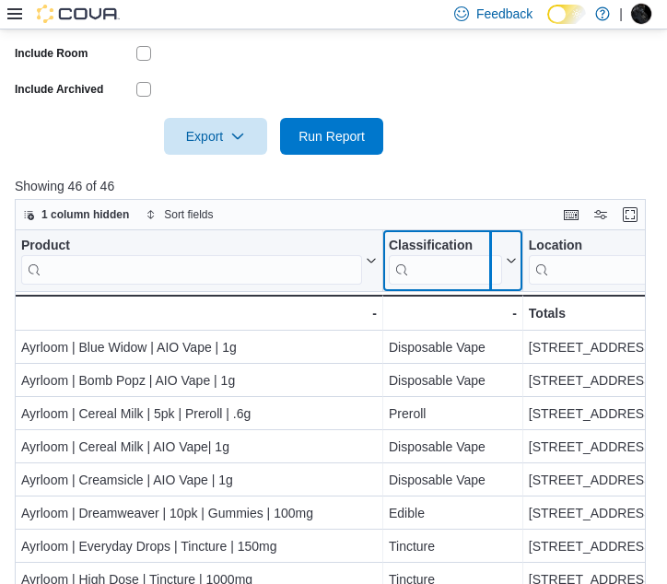
drag, startPoint x: 522, startPoint y: 250, endPoint x: 490, endPoint y: 259, distance: 33.5
click at [490, 259] on div at bounding box center [489, 260] width 15 height 61
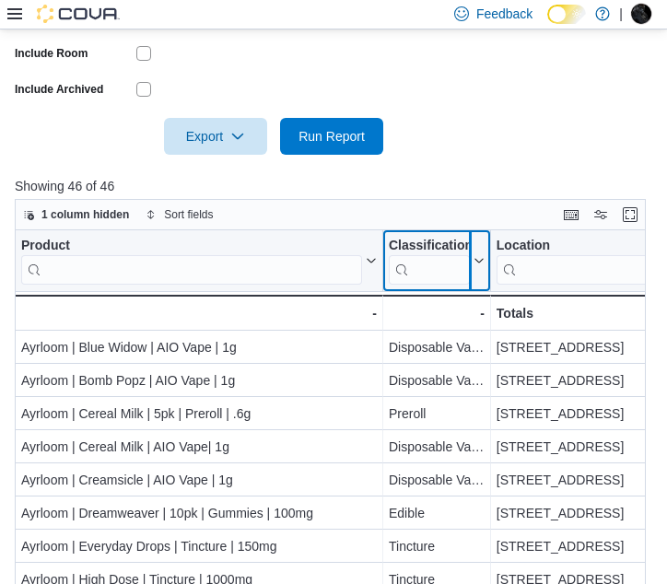
drag, startPoint x: 490, startPoint y: 259, endPoint x: 469, endPoint y: 264, distance: 21.9
click at [469, 264] on div at bounding box center [469, 260] width 15 height 61
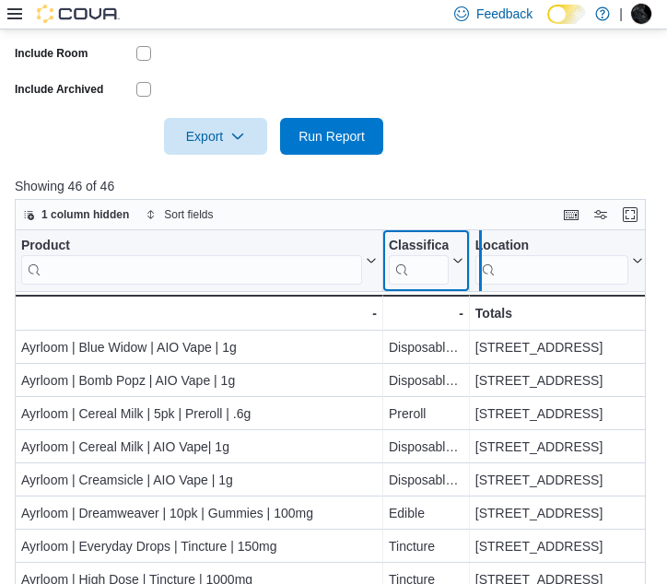
drag, startPoint x: 470, startPoint y: 262, endPoint x: 482, endPoint y: 262, distance: 11.0
click at [482, 262] on div at bounding box center [479, 260] width 15 height 61
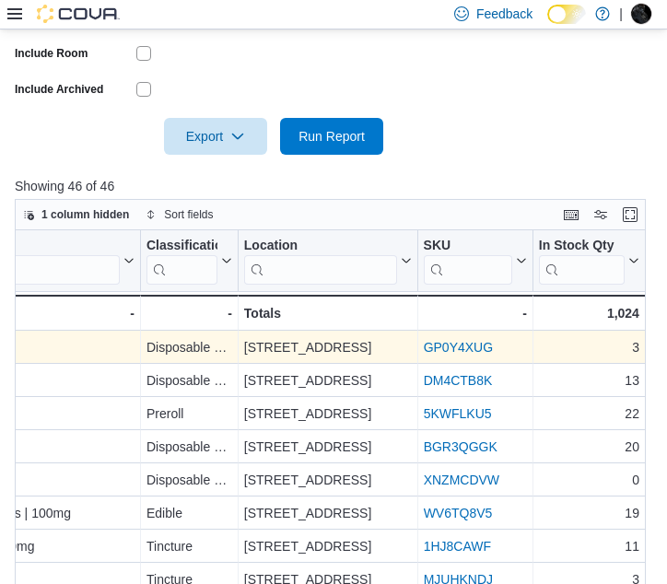
scroll to position [0, 370]
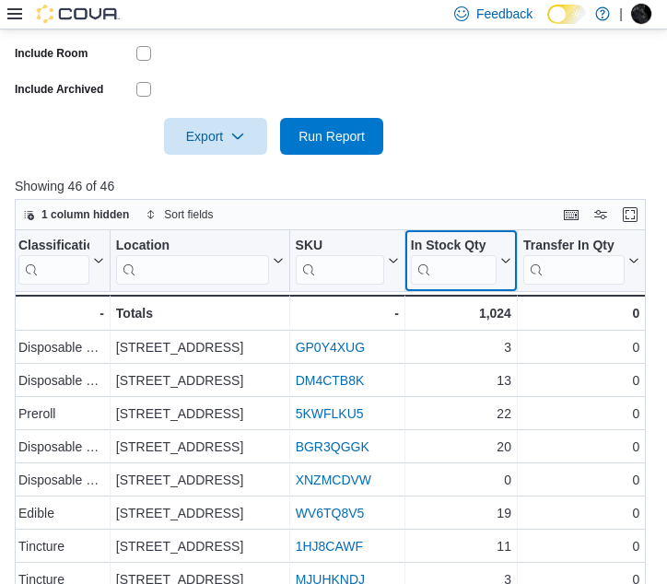
click at [504, 259] on icon at bounding box center [503, 260] width 15 height 11
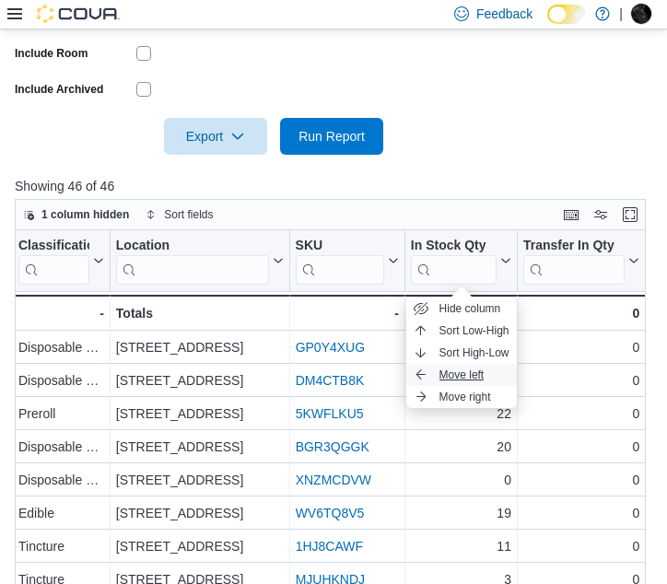
click at [446, 368] on span "Move left" at bounding box center [461, 374] width 45 height 15
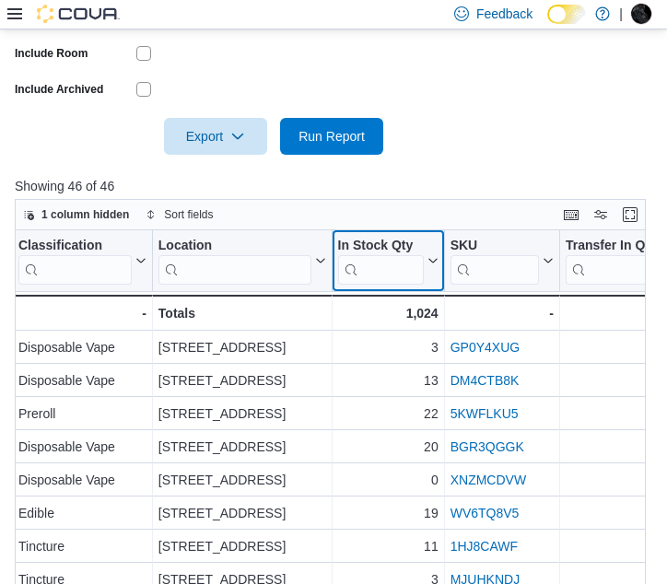
click at [435, 255] on icon at bounding box center [431, 260] width 15 height 11
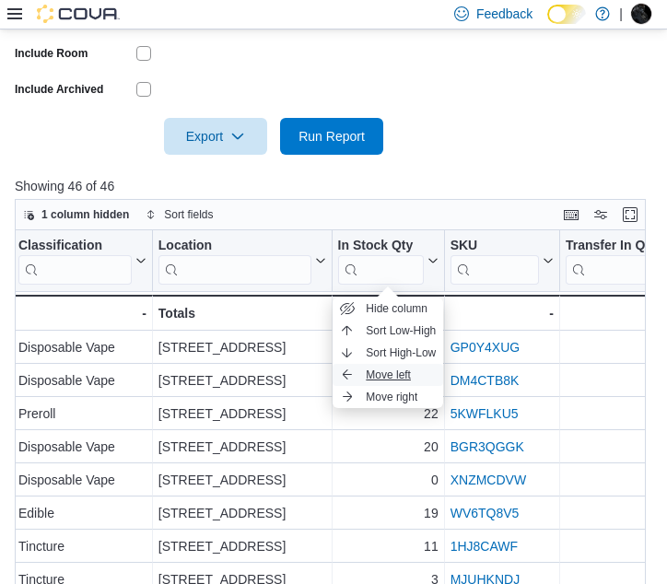
click at [389, 379] on span "Move left" at bounding box center [388, 374] width 45 height 15
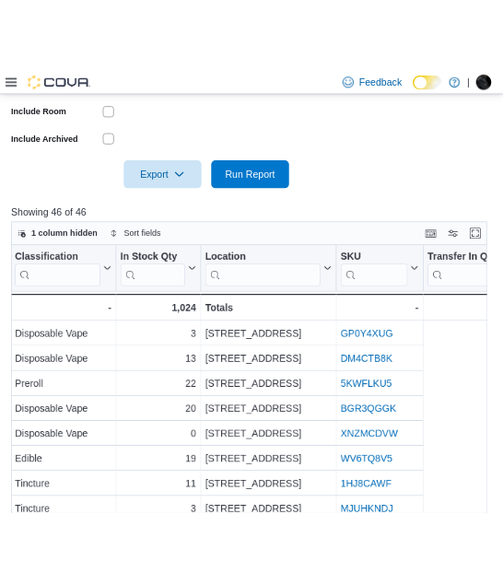
scroll to position [0, 0]
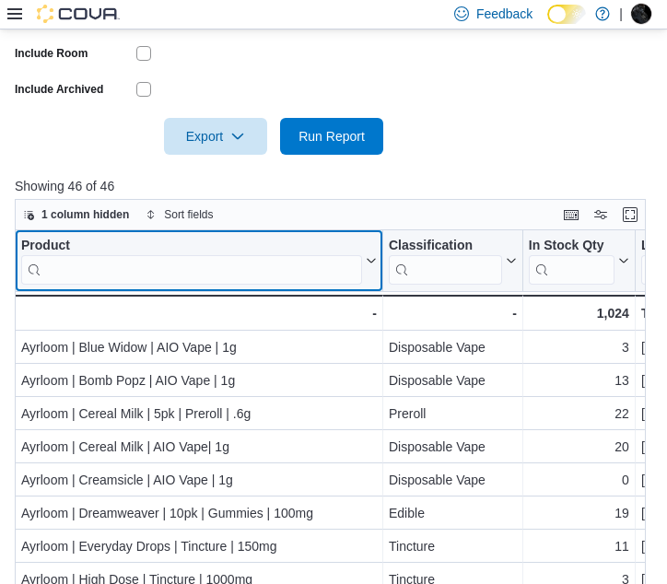
drag, startPoint x: 377, startPoint y: 260, endPoint x: 303, endPoint y: 296, distance: 83.2
click at [303, 296] on div "Product Click to view column header actions Classification Click to view column…" at bounding box center [330, 448] width 631 height 436
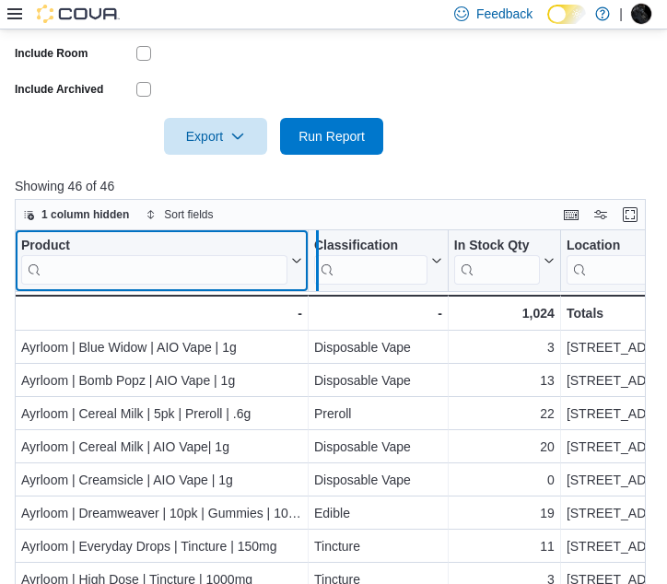
click at [321, 246] on div at bounding box center [316, 260] width 15 height 61
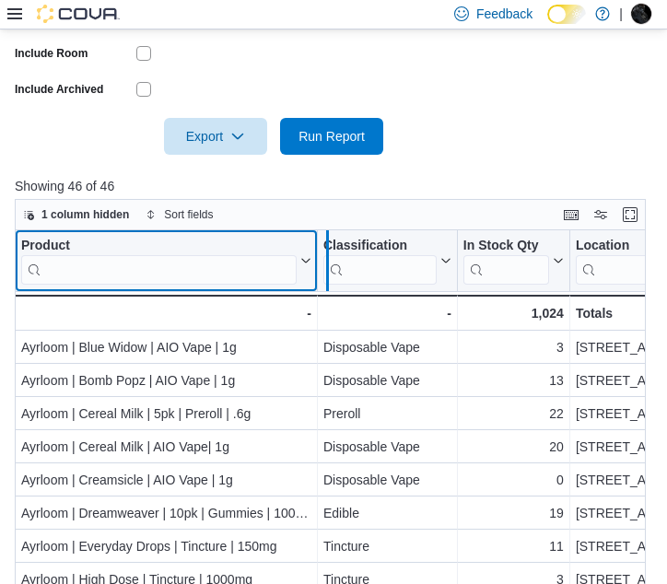
drag, startPoint x: 321, startPoint y: 246, endPoint x: 331, endPoint y: 248, distance: 10.3
click at [331, 248] on div at bounding box center [326, 260] width 15 height 61
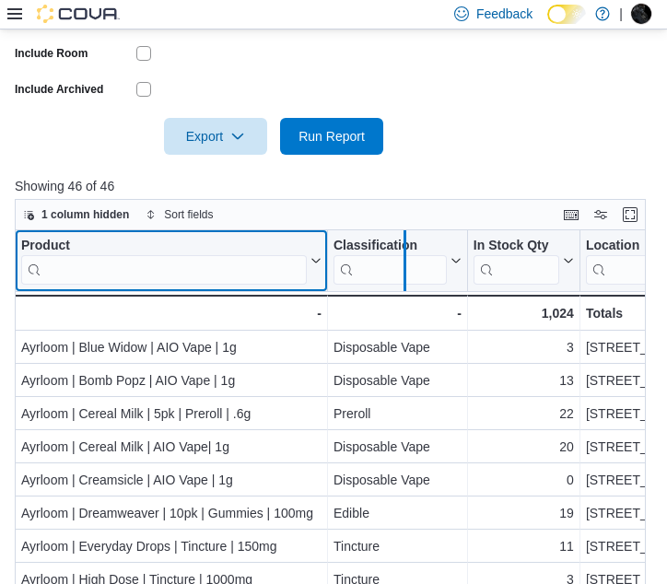
drag, startPoint x: 468, startPoint y: 244, endPoint x: 405, endPoint y: 251, distance: 63.0
click at [405, 251] on div at bounding box center [404, 260] width 15 height 61
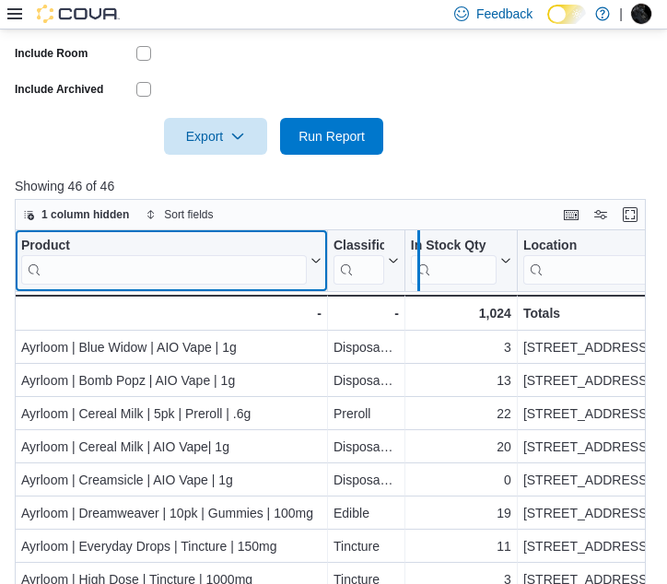
drag, startPoint x: 404, startPoint y: 251, endPoint x: 418, endPoint y: 250, distance: 13.8
click at [418, 250] on div at bounding box center [418, 260] width 15 height 61
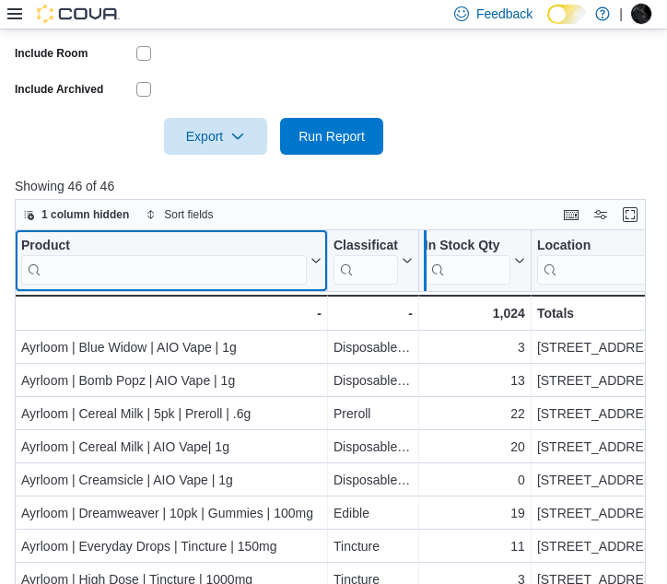
click at [424, 250] on div at bounding box center [424, 260] width 15 height 61
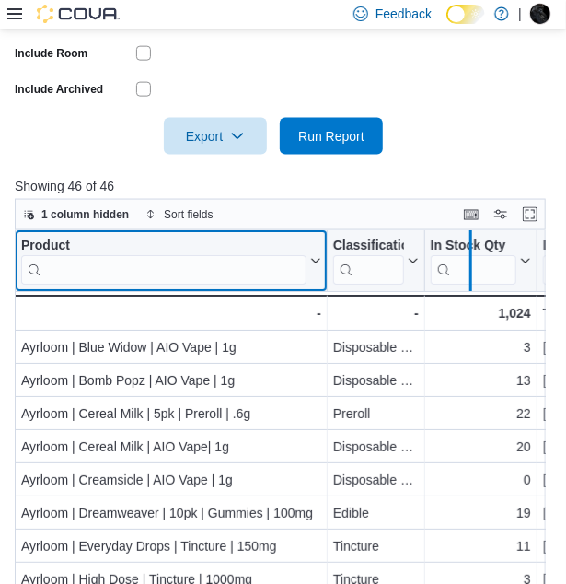
drag, startPoint x: 532, startPoint y: 254, endPoint x: 466, endPoint y: 248, distance: 66.6
click at [466, 248] on div at bounding box center [470, 260] width 15 height 61
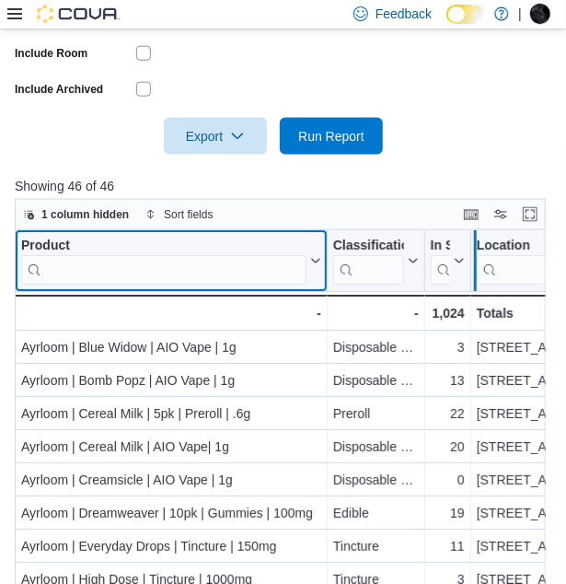
click at [470, 248] on div at bounding box center [475, 260] width 15 height 61
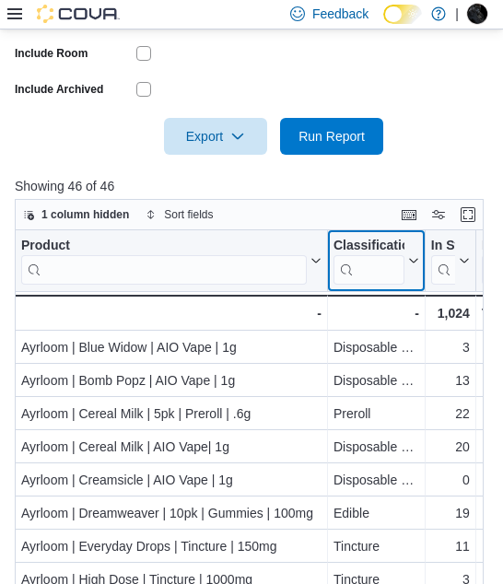
click at [415, 261] on icon at bounding box center [411, 260] width 15 height 11
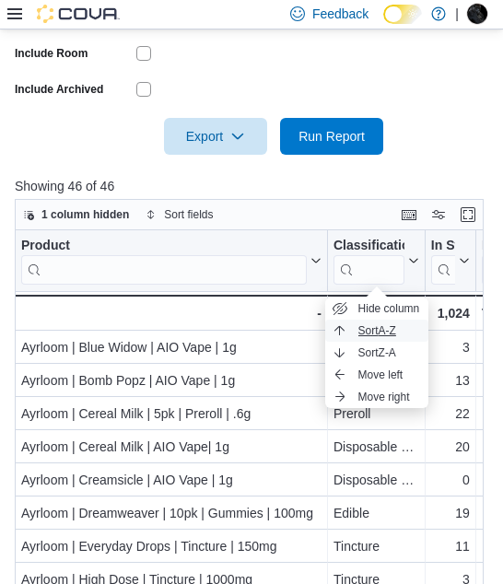
click at [393, 332] on span "Sort A-Z" at bounding box center [377, 330] width 38 height 15
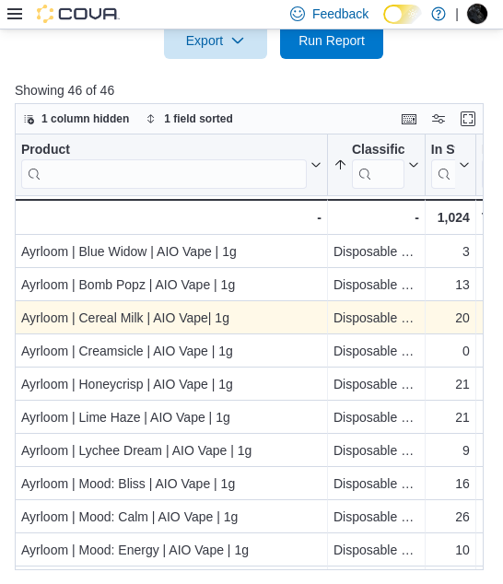
scroll to position [372, 0]
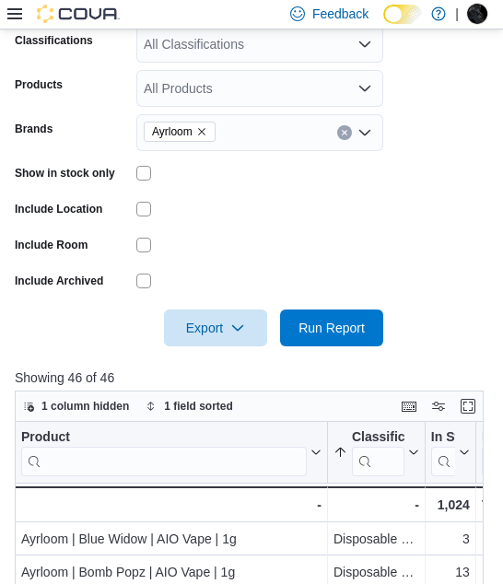
click at [370, 130] on icon "Open list of options" at bounding box center [364, 132] width 11 height 6
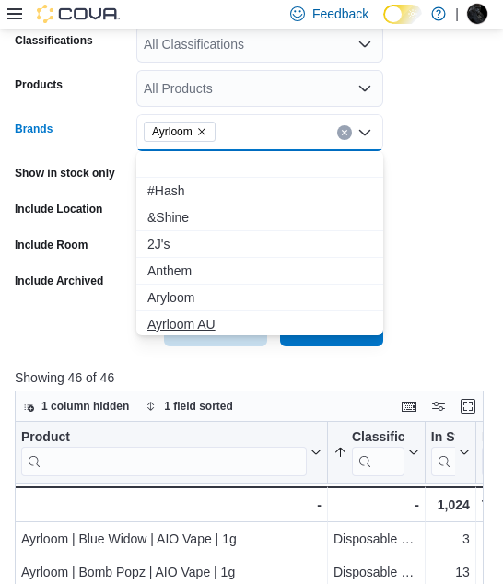
click at [202, 323] on span "Ayrloom AU" at bounding box center [259, 324] width 225 height 18
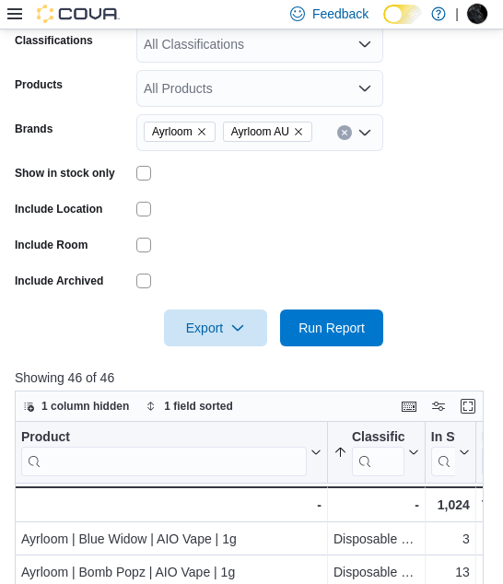
drag, startPoint x: 452, startPoint y: 313, endPoint x: 431, endPoint y: 318, distance: 21.7
click at [451, 313] on form "Locations All Locations Classifications All Classifications Products All Produc…" at bounding box center [251, 152] width 473 height 387
click at [358, 346] on div at bounding box center [251, 357] width 473 height 22
click at [351, 328] on span "Run Report" at bounding box center [331, 327] width 66 height 18
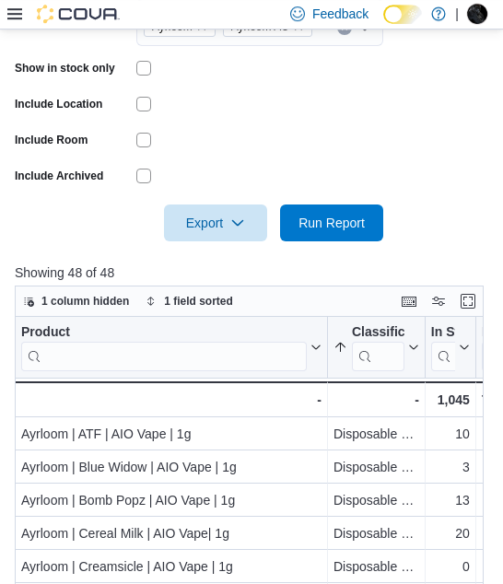
scroll to position [479, 0]
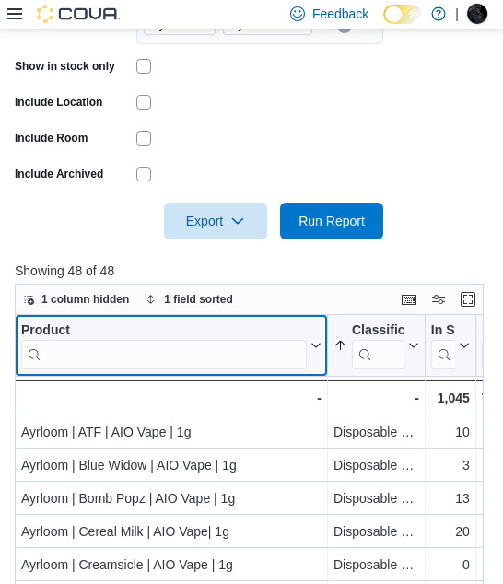
click at [199, 357] on input "search" at bounding box center [163, 353] width 285 height 29
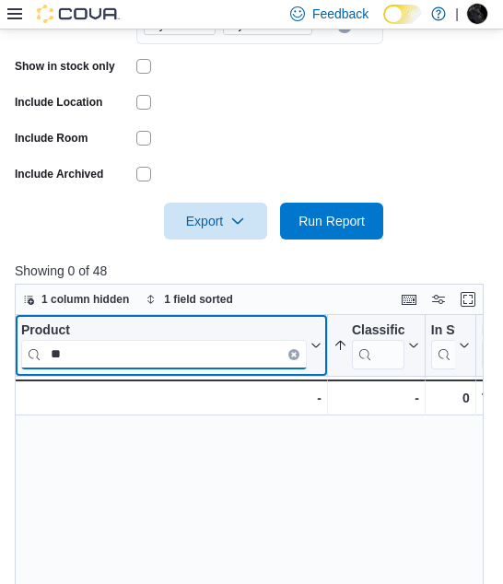
type input "*"
type input "****"
click at [294, 354] on icon "Clear input" at bounding box center [294, 354] width 4 height 4
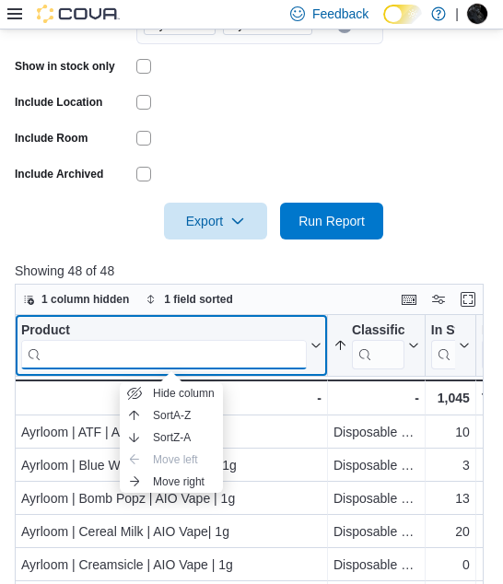
click at [286, 353] on input "search" at bounding box center [163, 353] width 285 height 29
click at [238, 348] on input "search" at bounding box center [163, 353] width 285 height 29
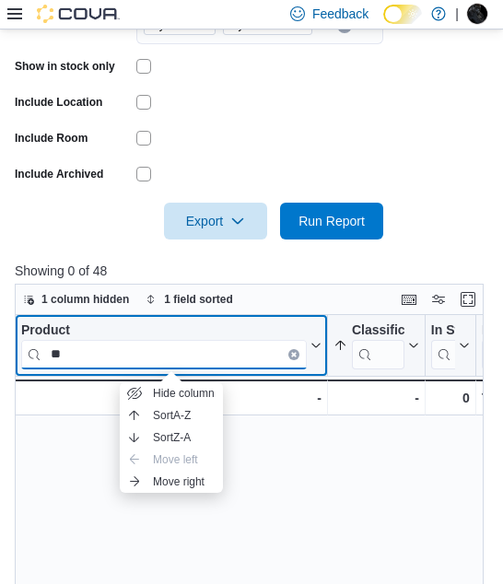
type input "*"
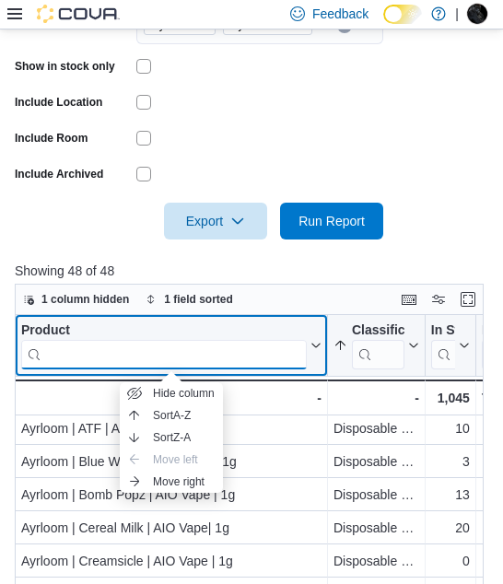
scroll to position [0, 0]
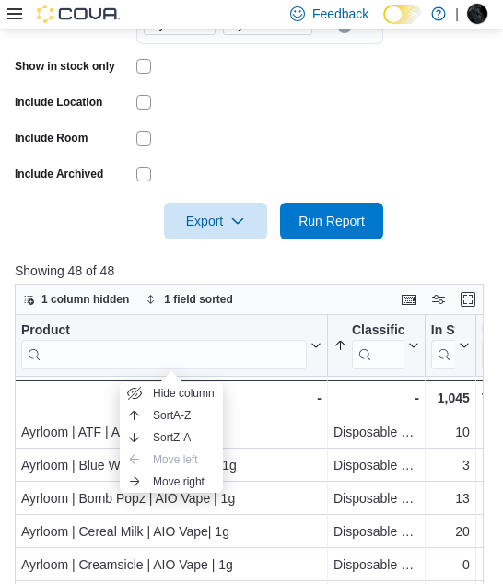
click at [450, 185] on form "Locations All Locations Classifications All Classifications Products All Produc…" at bounding box center [251, 46] width 473 height 387
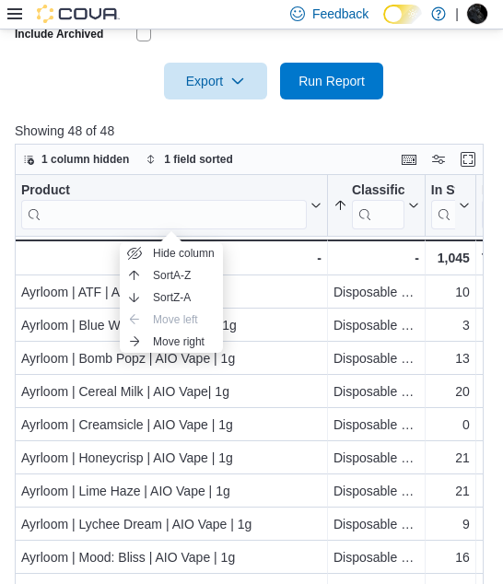
scroll to position [659, 0]
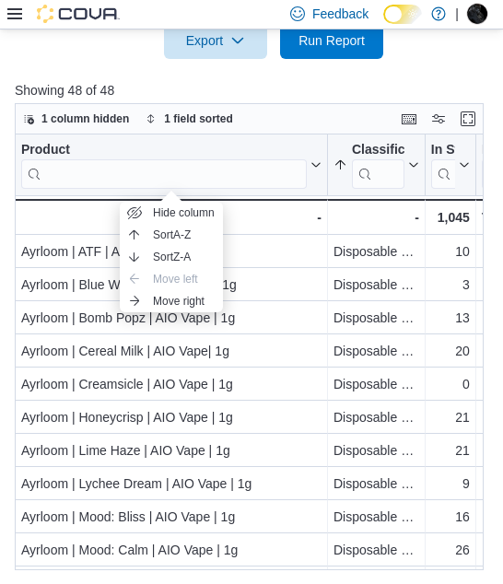
click at [348, 90] on p "Showing 48 of 48" at bounding box center [251, 90] width 473 height 18
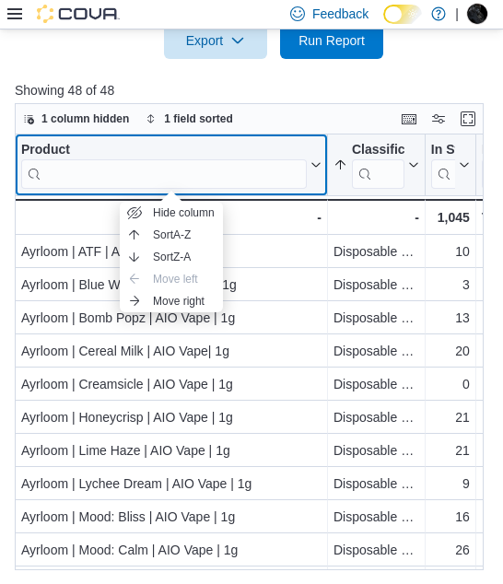
click at [286, 139] on div "Product Click to view column header actions" at bounding box center [171, 165] width 313 height 62
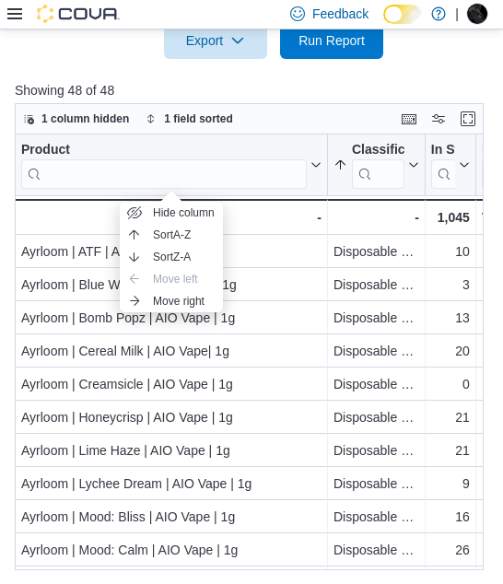
click at [324, 111] on div "1 column hidden 1 field sorted" at bounding box center [249, 118] width 469 height 31
click at [342, 146] on button "Classification" at bounding box center [376, 164] width 86 height 47
click at [339, 105] on div "1 column hidden 1 field sorted" at bounding box center [249, 118] width 469 height 31
click at [171, 202] on button "Hide column" at bounding box center [171, 213] width 103 height 22
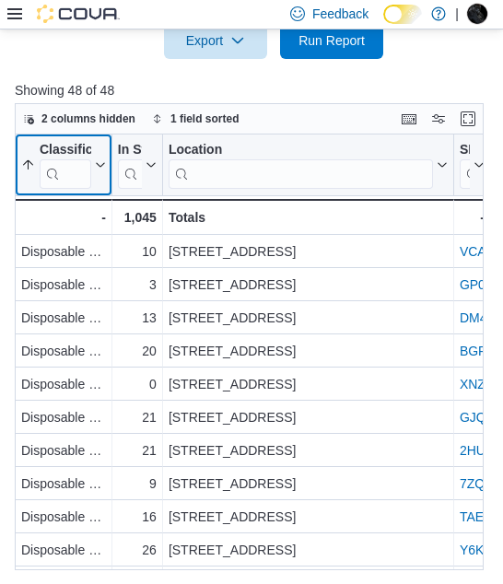
click at [100, 161] on icon at bounding box center [98, 164] width 15 height 11
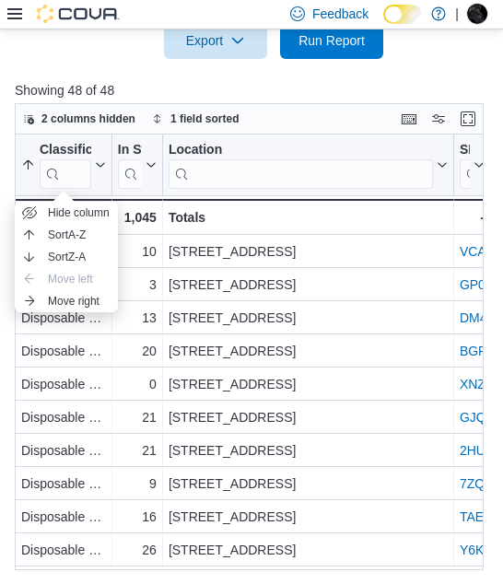
click at [152, 77] on div at bounding box center [251, 70] width 473 height 22
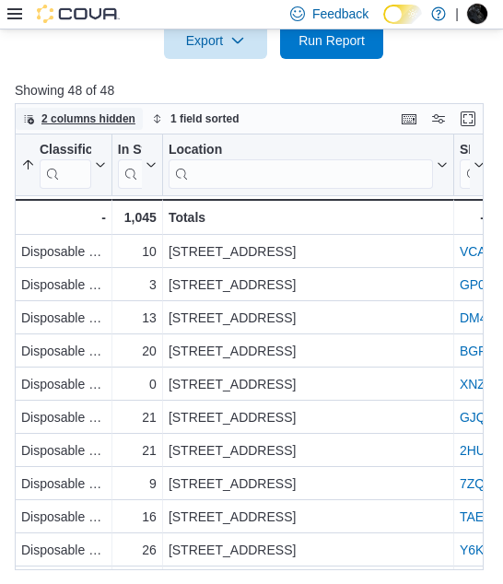
click at [73, 122] on span "2 columns hidden" at bounding box center [88, 118] width 94 height 15
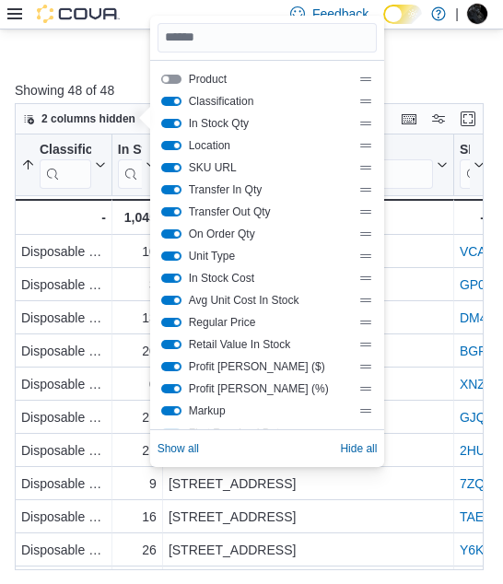
click at [174, 80] on button "Product" at bounding box center [171, 79] width 20 height 9
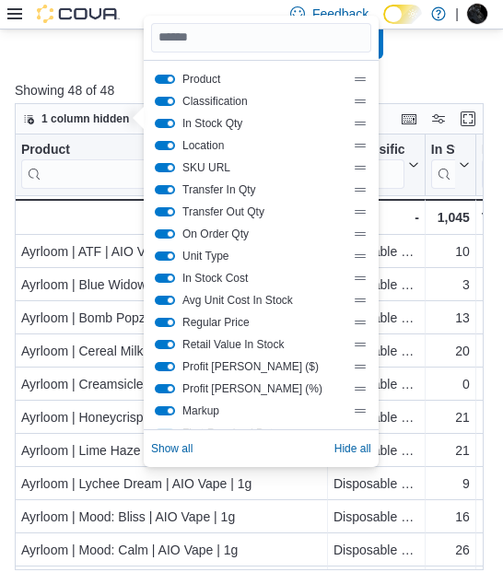
click at [447, 76] on div at bounding box center [251, 70] width 473 height 22
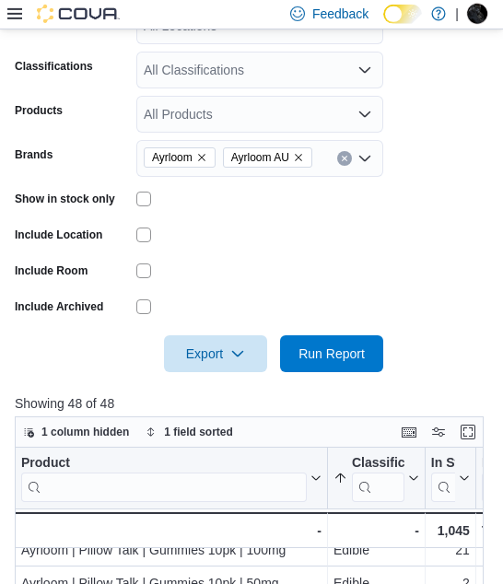
scroll to position [276, 0]
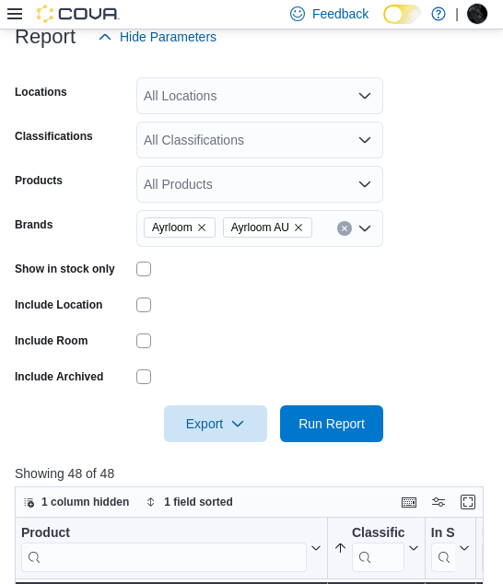
click at [369, 228] on icon "Open list of options" at bounding box center [364, 228] width 15 height 15
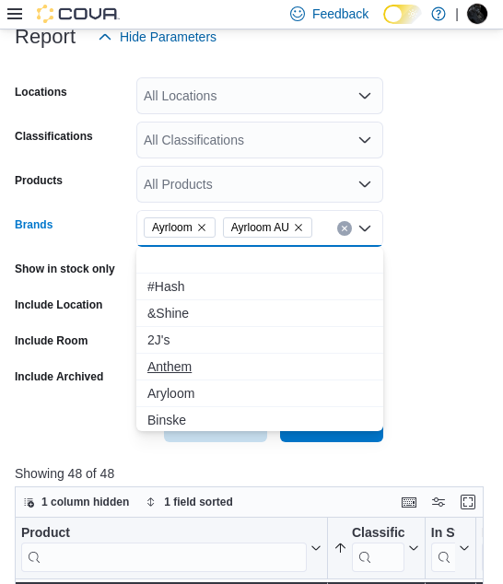
scroll to position [85, 0]
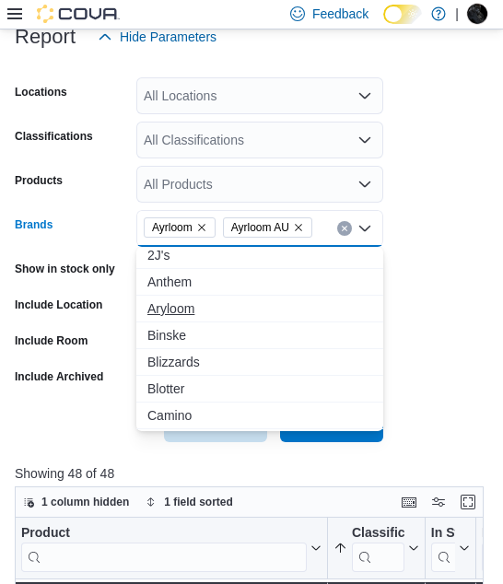
click at [187, 303] on span "Aryloom" at bounding box center [259, 308] width 225 height 18
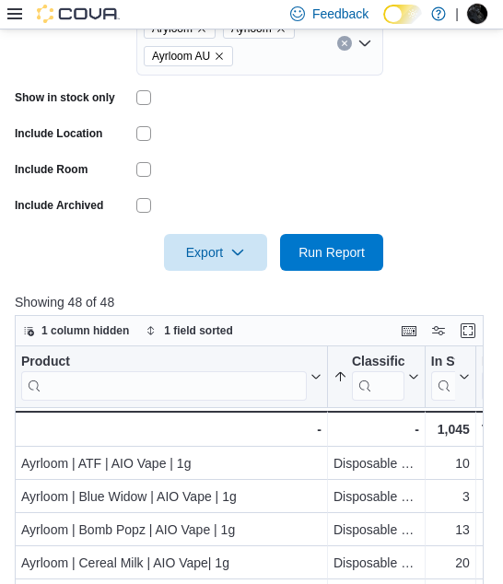
scroll to position [400, 0]
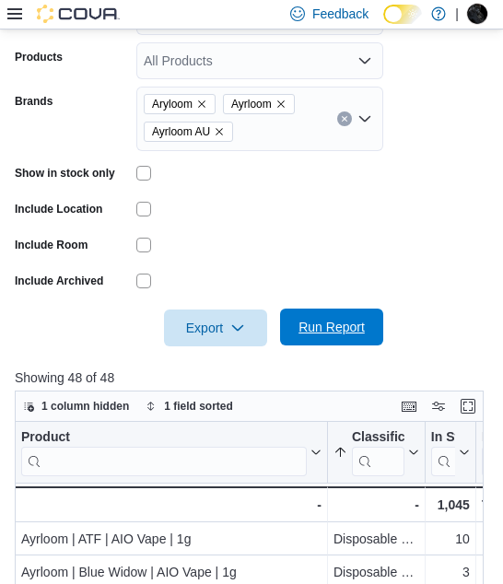
click at [367, 310] on span "Run Report" at bounding box center [331, 326] width 81 height 37
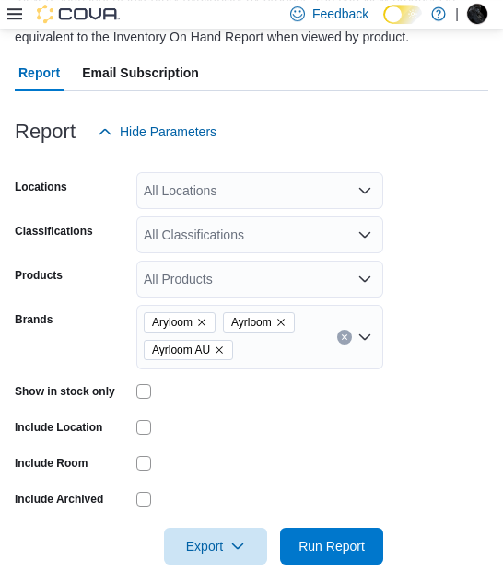
scroll to position [192, 0]
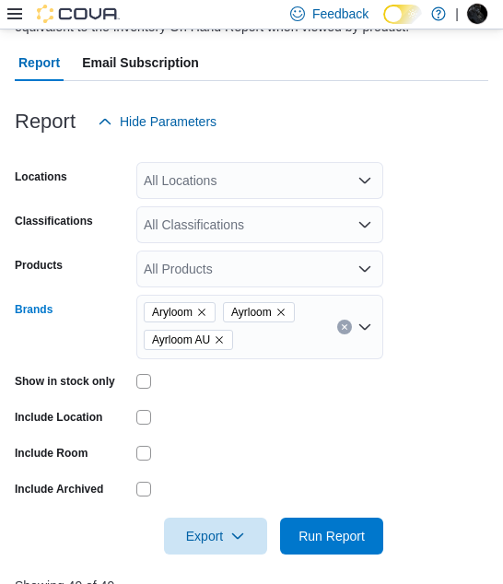
click at [347, 321] on button "Clear input" at bounding box center [344, 326] width 15 height 15
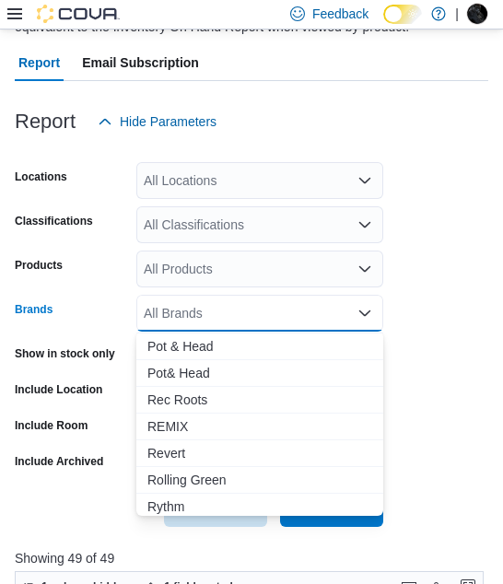
scroll to position [1694, 0]
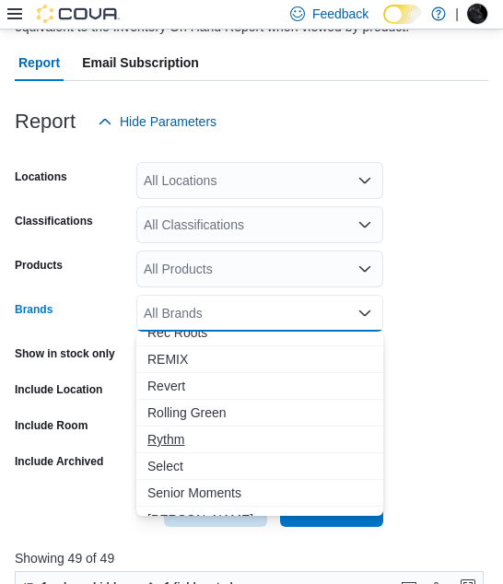
click at [172, 436] on span "Rythm" at bounding box center [259, 439] width 225 height 18
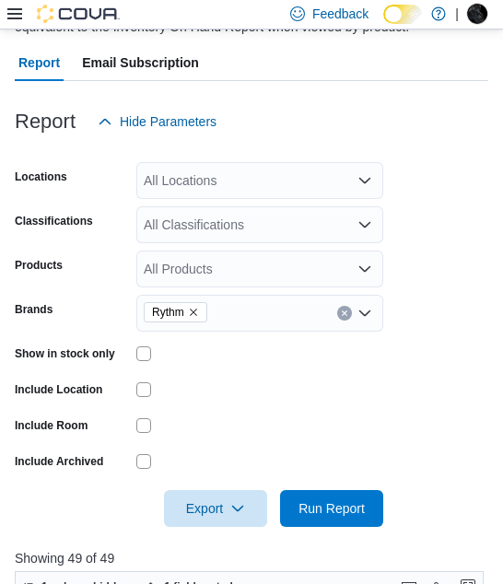
click at [431, 367] on form "Locations All Locations Classifications All Classifications Products All Produc…" at bounding box center [251, 333] width 473 height 387
click at [328, 508] on span "Run Report" at bounding box center [331, 507] width 66 height 18
